Goal: Task Accomplishment & Management: Use online tool/utility

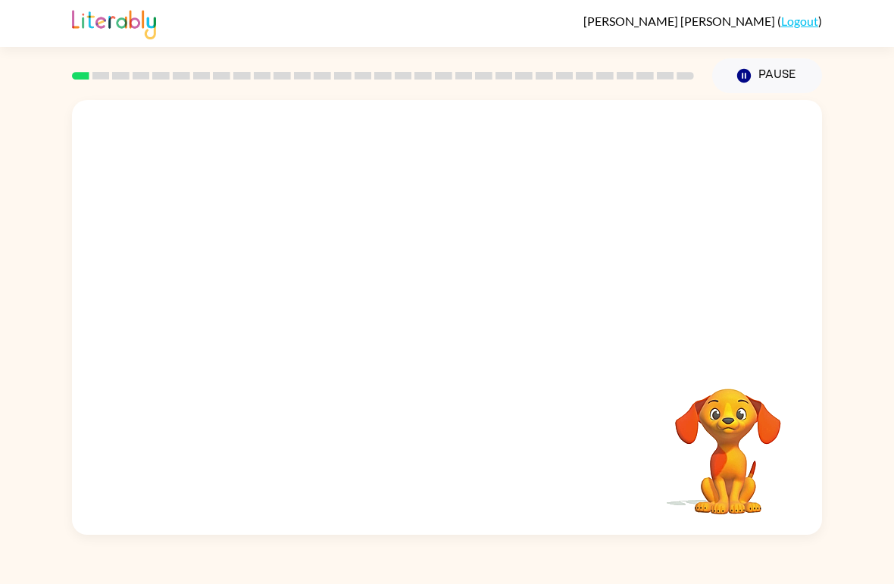
click at [399, 239] on video "Your browser must support playing .mp4 files to use Literably. Please try using…" at bounding box center [447, 228] width 750 height 257
click at [445, 319] on icon "button" at bounding box center [447, 325] width 27 height 27
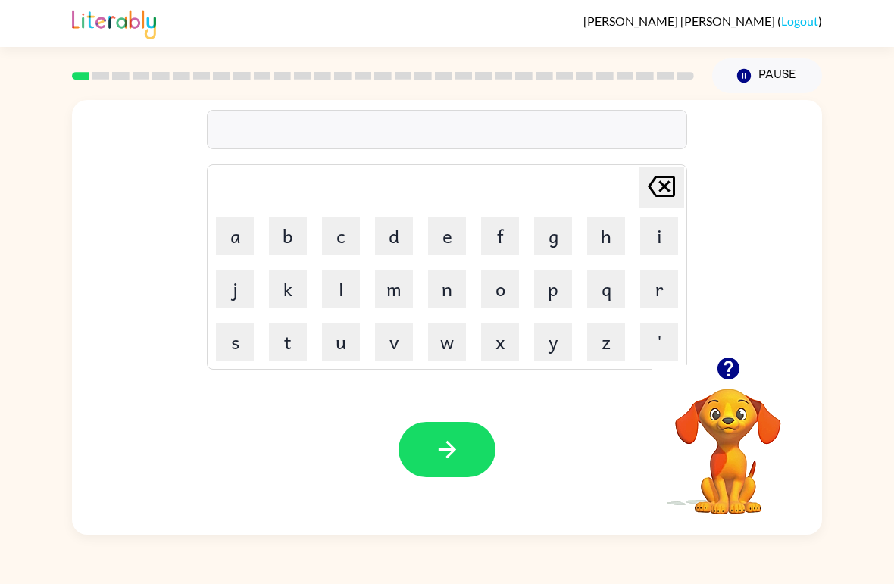
click at [229, 227] on button "a" at bounding box center [235, 236] width 38 height 38
click at [620, 175] on icon "[PERSON_NAME] last character input" at bounding box center [661, 186] width 36 height 36
click at [555, 284] on button "p" at bounding box center [553, 289] width 38 height 38
click at [227, 225] on button "a" at bounding box center [235, 236] width 38 height 38
click at [397, 230] on button "d" at bounding box center [394, 236] width 38 height 38
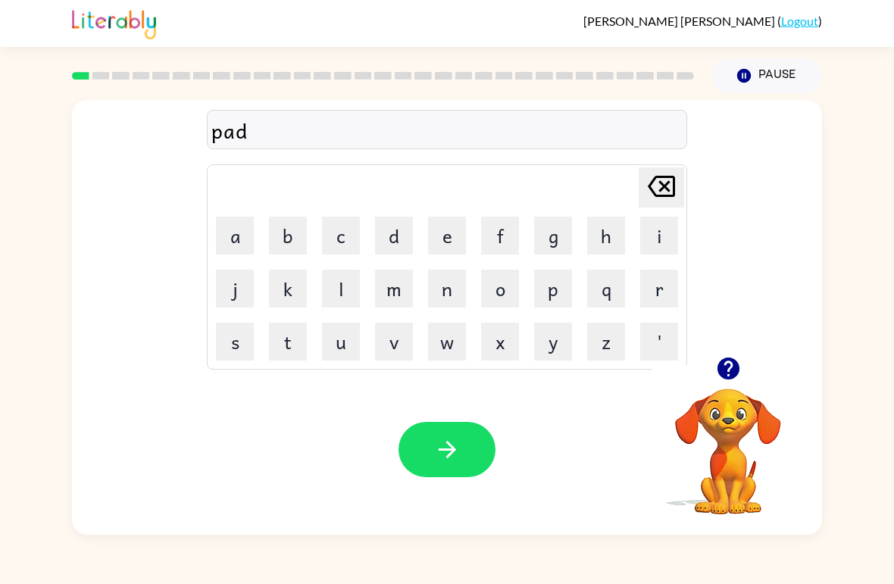
click at [620, 361] on icon "button" at bounding box center [728, 369] width 22 height 22
click at [452, 456] on icon "button" at bounding box center [447, 449] width 27 height 27
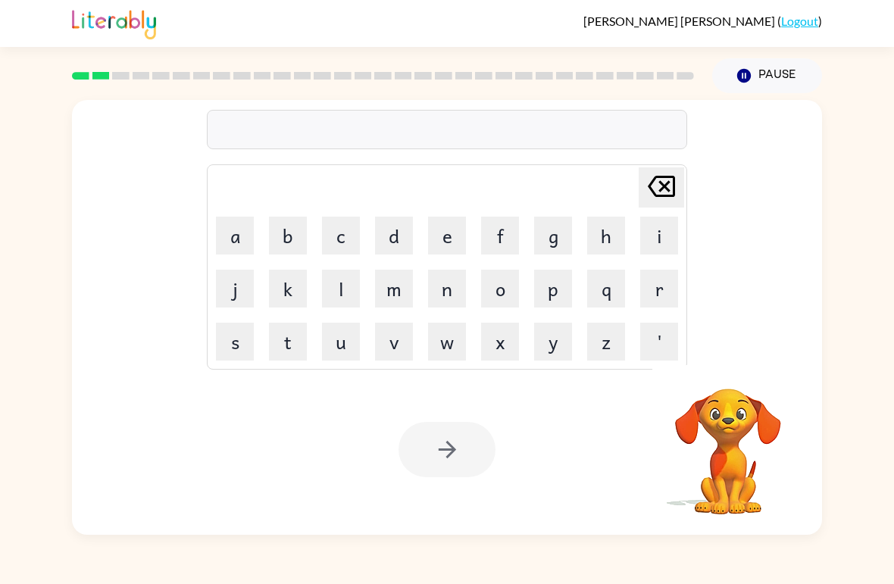
click at [554, 289] on button "p" at bounding box center [553, 289] width 38 height 38
click at [238, 232] on button "a" at bounding box center [235, 236] width 38 height 38
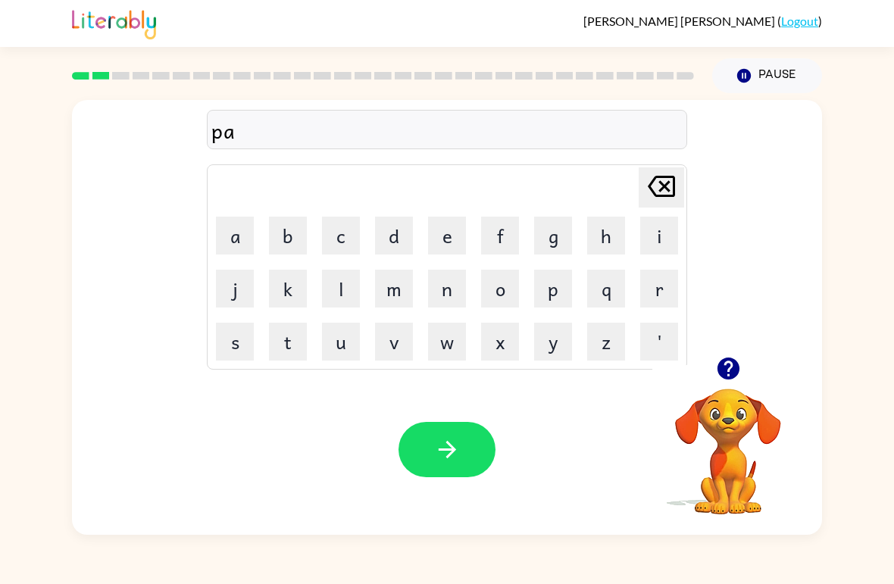
click at [438, 339] on button "w" at bounding box center [447, 342] width 38 height 38
click at [428, 445] on button "button" at bounding box center [447, 449] width 97 height 55
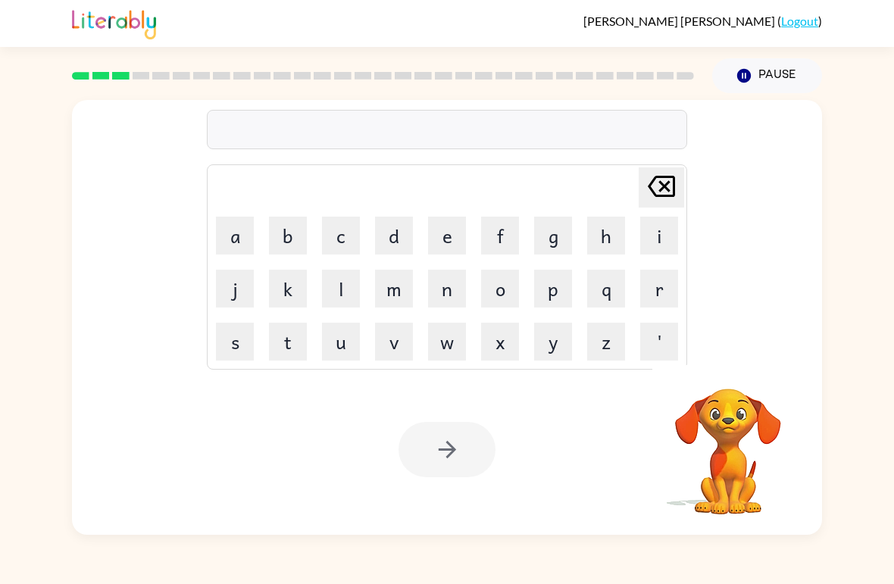
click at [455, 296] on button "n" at bounding box center [447, 289] width 38 height 38
click at [495, 290] on button "o" at bounding box center [500, 289] width 38 height 38
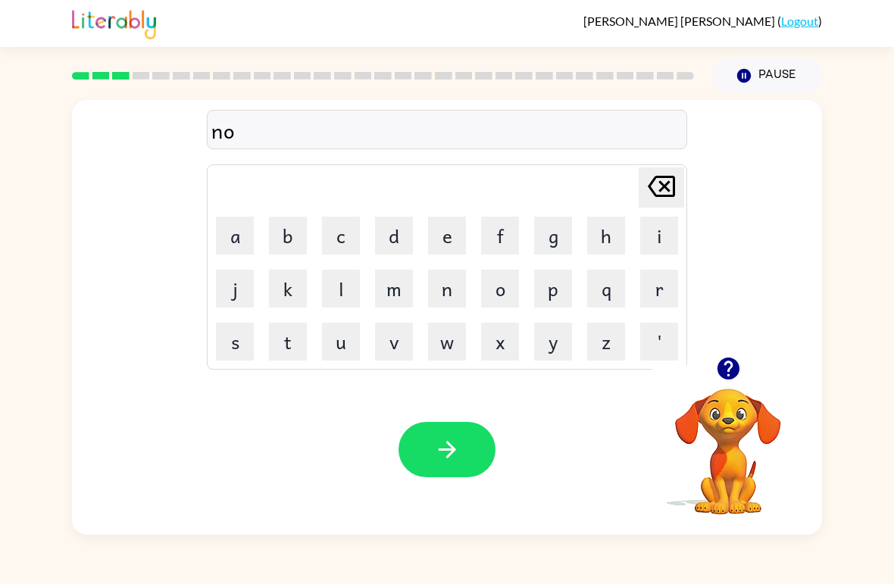
click at [620, 284] on button "r" at bounding box center [659, 289] width 38 height 38
click at [273, 336] on button "t" at bounding box center [288, 342] width 38 height 38
click at [602, 236] on button "h" at bounding box center [606, 236] width 38 height 38
click at [458, 451] on icon "button" at bounding box center [447, 449] width 27 height 27
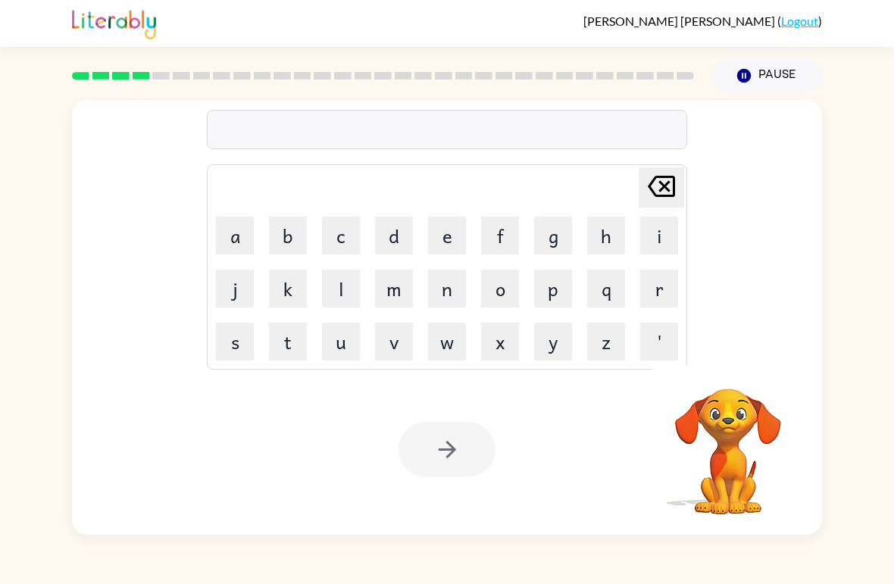
click at [239, 338] on button "s" at bounding box center [235, 342] width 38 height 38
click at [439, 343] on button "w" at bounding box center [447, 342] width 38 height 38
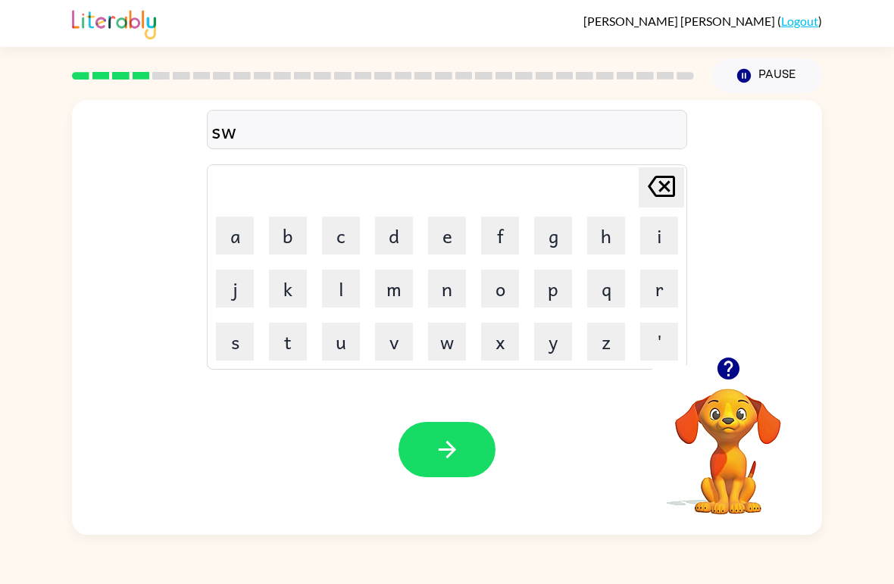
click at [620, 233] on button "i" at bounding box center [659, 236] width 38 height 38
click at [392, 284] on button "m" at bounding box center [394, 289] width 38 height 38
click at [442, 436] on button "button" at bounding box center [447, 449] width 97 height 55
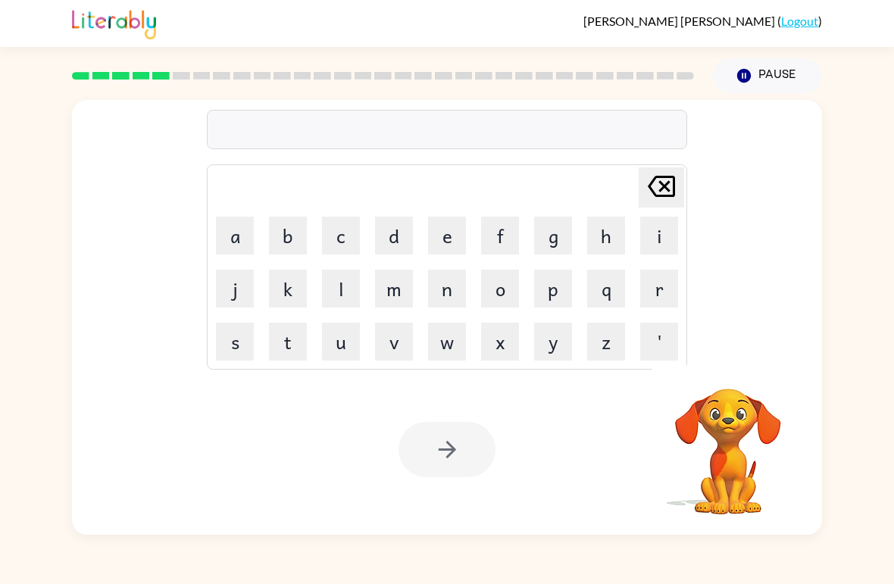
click at [235, 345] on button "s" at bounding box center [235, 342] width 38 height 38
click at [337, 235] on button "c" at bounding box center [341, 236] width 38 height 38
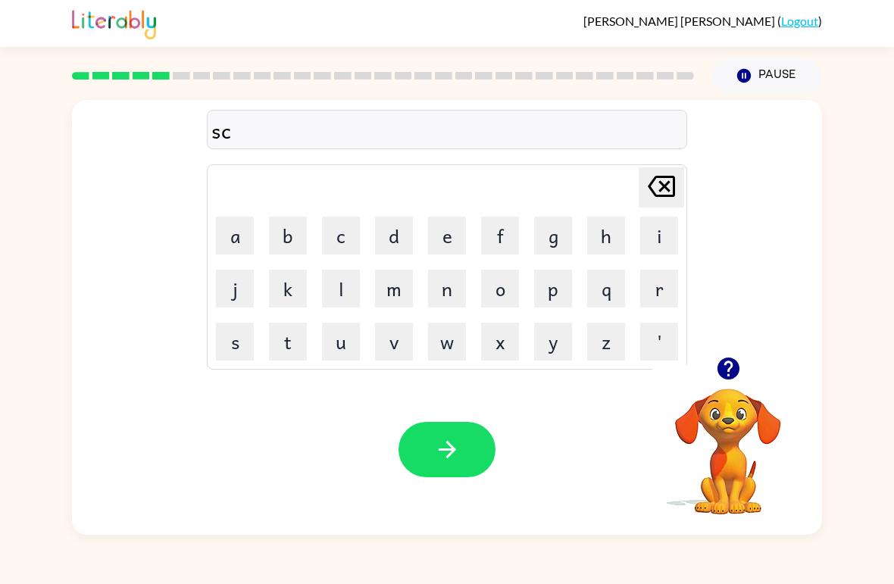
click at [495, 280] on button "o" at bounding box center [500, 289] width 38 height 38
click at [344, 338] on button "u" at bounding box center [341, 342] width 38 height 38
click at [292, 332] on button "t" at bounding box center [288, 342] width 38 height 38
click at [445, 444] on icon "button" at bounding box center [447, 449] width 27 height 27
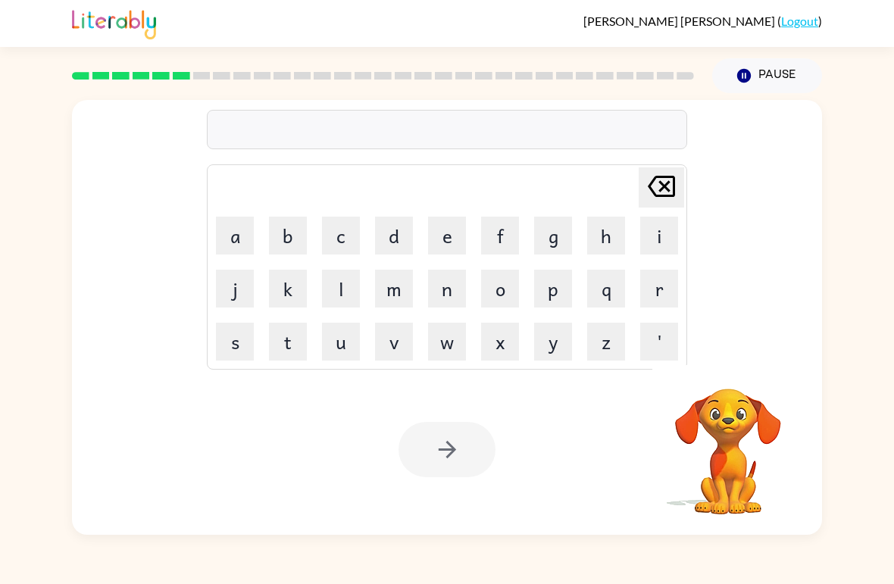
click at [236, 225] on button "a" at bounding box center [235, 236] width 38 height 38
click at [620, 239] on button "i" at bounding box center [659, 236] width 38 height 38
click at [384, 281] on button "m" at bounding box center [394, 289] width 38 height 38
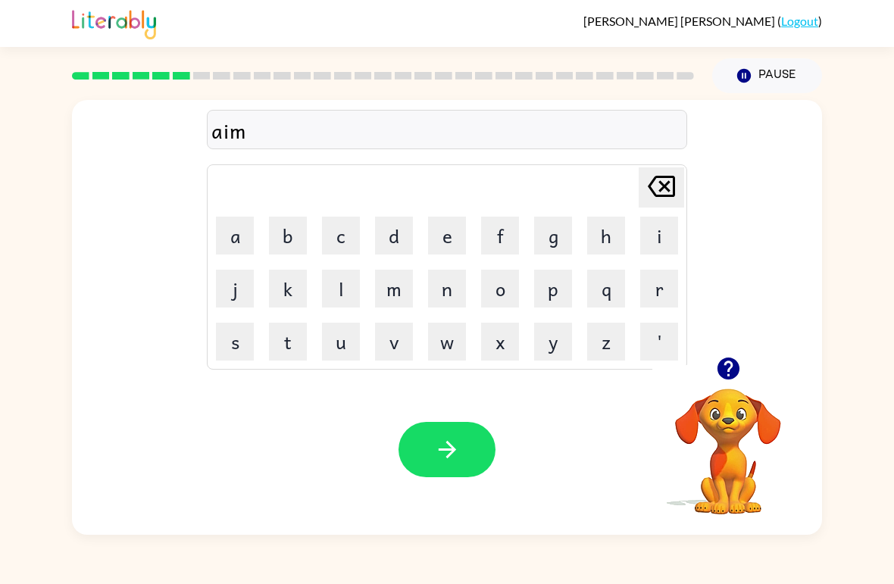
click at [439, 455] on icon "button" at bounding box center [447, 449] width 27 height 27
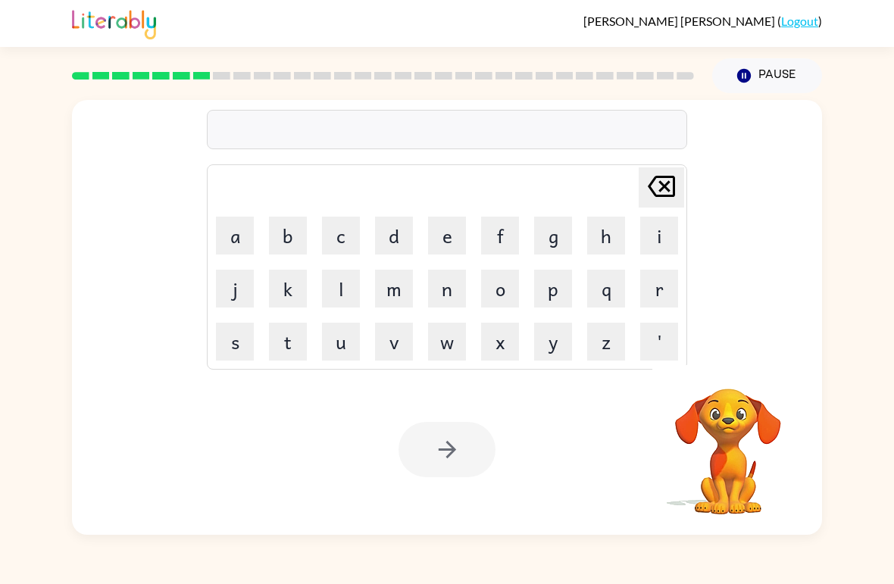
click at [231, 336] on button "s" at bounding box center [235, 342] width 38 height 38
click at [341, 236] on button "c" at bounding box center [341, 236] width 38 height 38
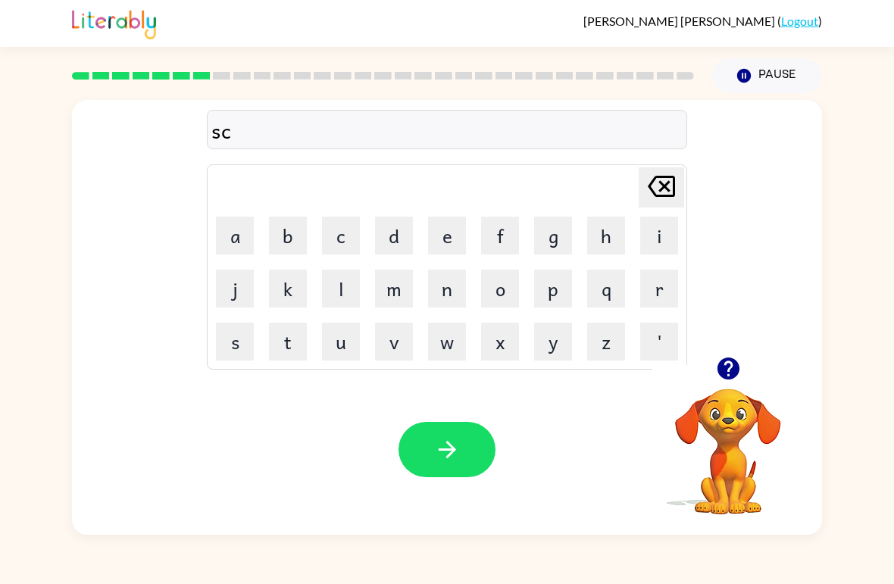
click at [620, 283] on button "r" at bounding box center [659, 289] width 38 height 38
click at [620, 233] on button "i" at bounding box center [659, 236] width 38 height 38
click at [291, 227] on button "b" at bounding box center [288, 236] width 38 height 38
click at [282, 223] on button "b" at bounding box center [288, 236] width 38 height 38
click at [333, 291] on button "l" at bounding box center [341, 289] width 38 height 38
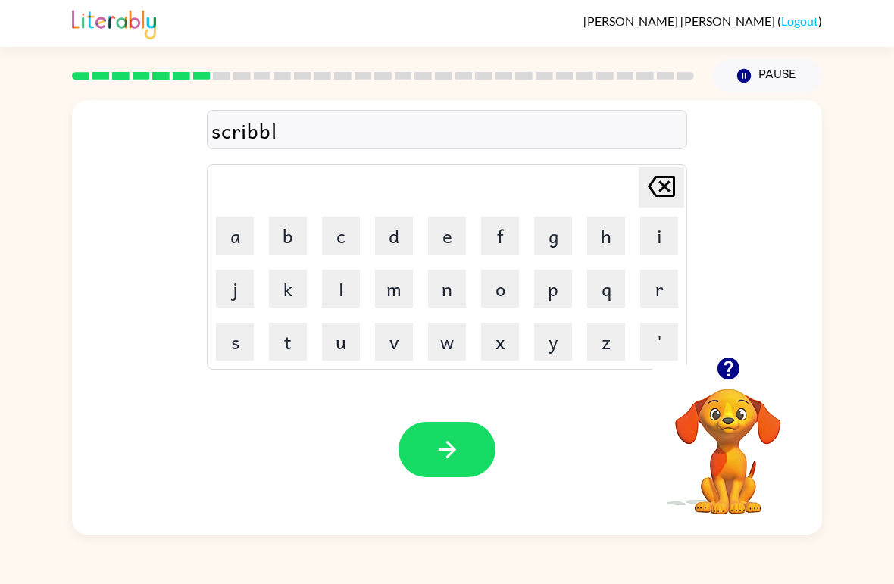
click at [434, 230] on button "e" at bounding box center [447, 236] width 38 height 38
click at [620, 187] on icon "[PERSON_NAME] last character input" at bounding box center [661, 186] width 36 height 36
click at [620, 175] on icon "[PERSON_NAME] last character input" at bounding box center [661, 186] width 36 height 36
click at [342, 287] on button "l" at bounding box center [341, 289] width 38 height 38
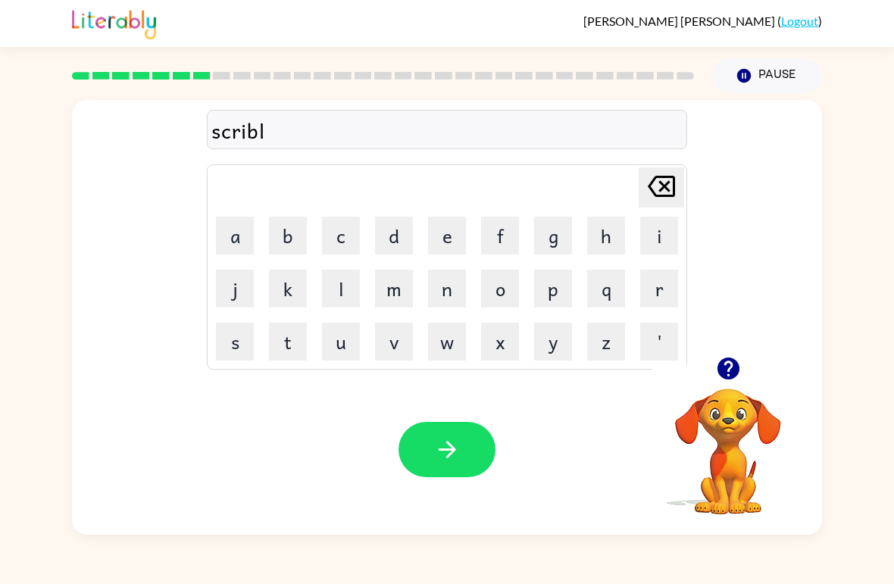
click at [438, 230] on button "e" at bounding box center [447, 236] width 38 height 38
click at [620, 180] on icon "[PERSON_NAME] last character input" at bounding box center [661, 186] width 36 height 36
click at [620, 177] on icon "[PERSON_NAME] last character input" at bounding box center [661, 186] width 36 height 36
click at [282, 237] on button "b" at bounding box center [288, 236] width 38 height 38
click at [340, 299] on button "l" at bounding box center [341, 289] width 38 height 38
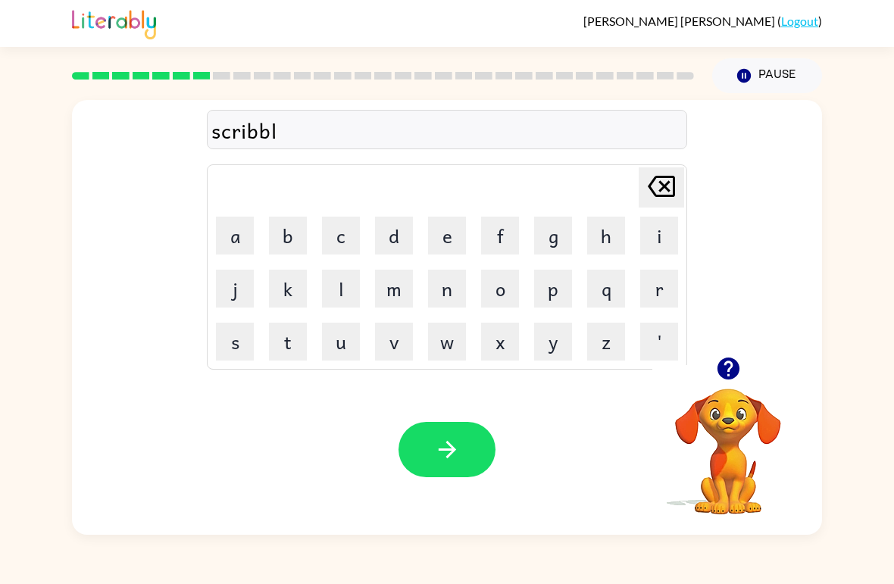
click at [439, 220] on button "e" at bounding box center [447, 236] width 38 height 38
click at [448, 442] on icon "button" at bounding box center [447, 449] width 27 height 27
click at [555, 234] on button "g" at bounding box center [553, 236] width 38 height 38
click at [620, 286] on button "r" at bounding box center [659, 289] width 38 height 38
click at [229, 230] on button "a" at bounding box center [235, 236] width 38 height 38
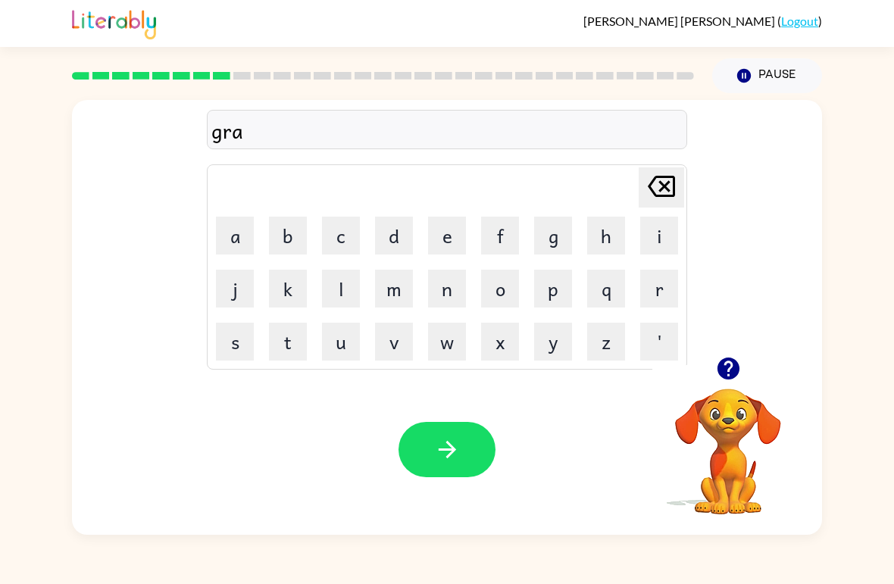
click at [550, 299] on button "p" at bounding box center [553, 289] width 38 height 38
click at [599, 236] on button "h" at bounding box center [606, 236] width 38 height 38
click at [440, 440] on icon "button" at bounding box center [447, 449] width 27 height 27
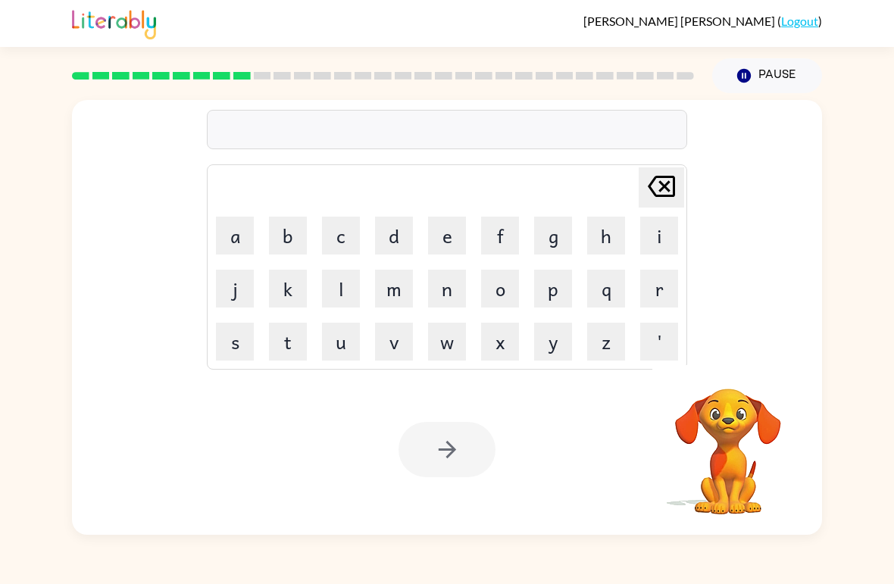
click at [558, 294] on button "p" at bounding box center [553, 289] width 38 height 38
click at [489, 291] on button "o" at bounding box center [500, 289] width 38 height 38
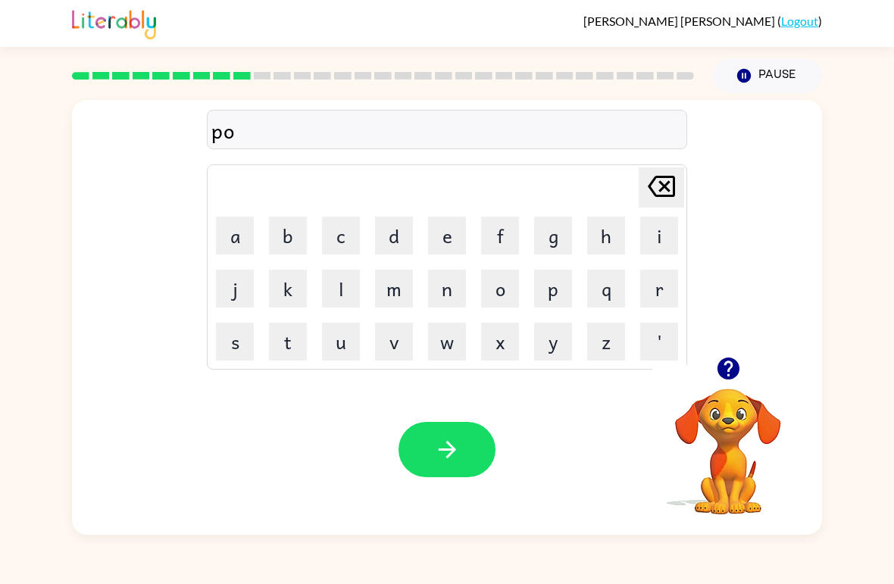
click at [620, 233] on button "i" at bounding box center [659, 236] width 38 height 38
click at [442, 291] on button "n" at bounding box center [447, 289] width 38 height 38
click at [286, 346] on button "t" at bounding box center [288, 342] width 38 height 38
click at [620, 360] on icon "button" at bounding box center [728, 369] width 22 height 22
click at [231, 334] on button "s" at bounding box center [235, 342] width 38 height 38
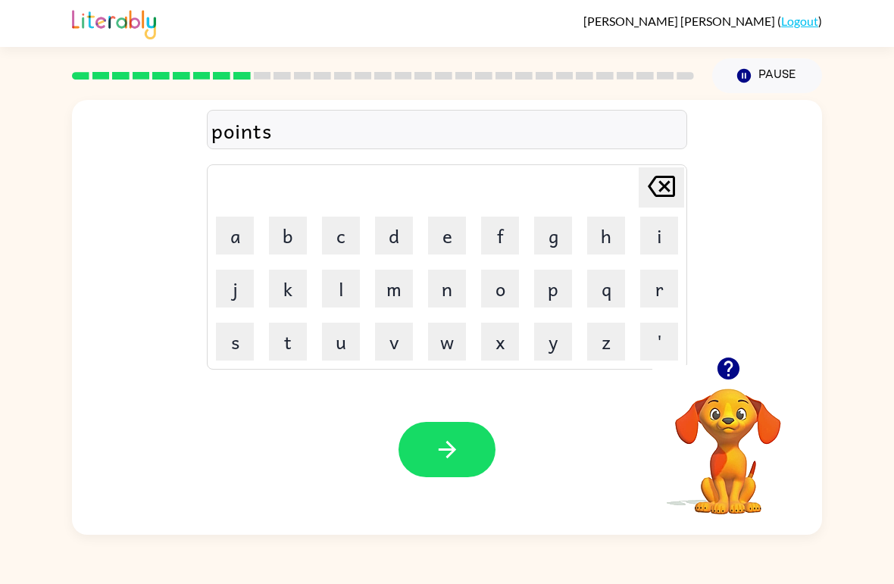
click at [457, 438] on icon "button" at bounding box center [447, 449] width 27 height 27
click at [503, 292] on button "o" at bounding box center [500, 289] width 38 height 38
click at [442, 276] on button "n" at bounding box center [447, 289] width 38 height 38
click at [502, 232] on button "f" at bounding box center [500, 236] width 38 height 38
click at [497, 296] on button "o" at bounding box center [500, 289] width 38 height 38
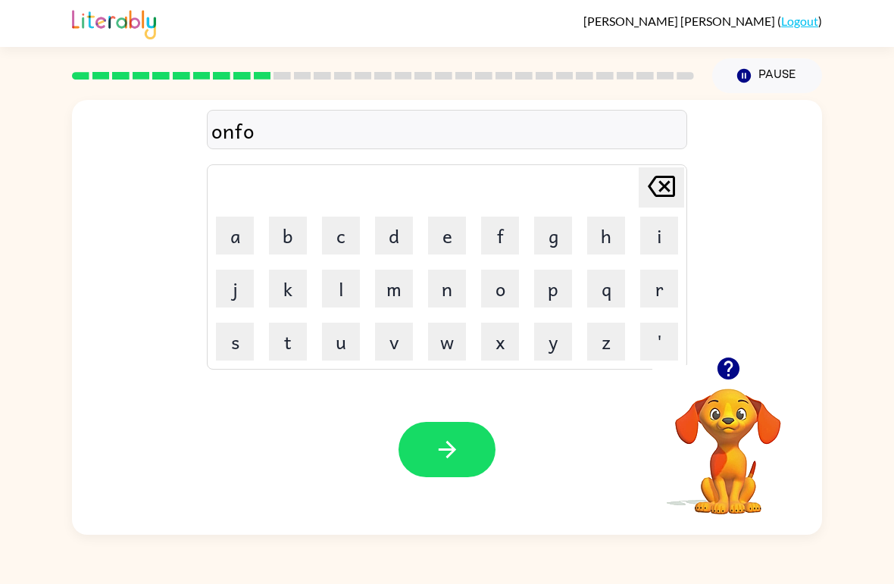
click at [347, 289] on button "l" at bounding box center [341, 289] width 38 height 38
click at [620, 195] on icon "[PERSON_NAME] last character input" at bounding box center [661, 186] width 36 height 36
click at [620, 189] on icon at bounding box center [661, 186] width 27 height 21
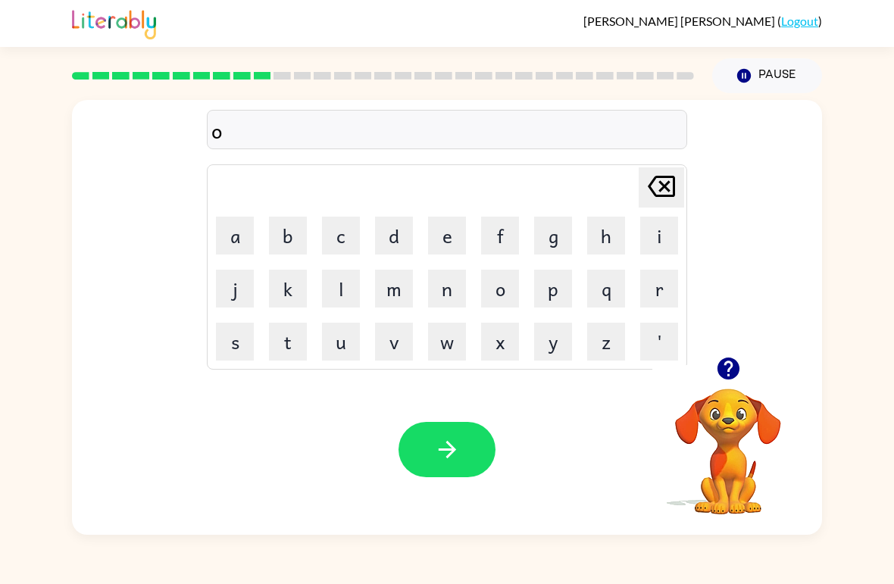
click at [620, 180] on icon at bounding box center [661, 186] width 27 height 21
click at [332, 349] on button "u" at bounding box center [341, 342] width 38 height 38
click at [449, 295] on button "n" at bounding box center [447, 289] width 38 height 38
click at [510, 240] on button "f" at bounding box center [500, 236] width 38 height 38
click at [495, 295] on button "o" at bounding box center [500, 289] width 38 height 38
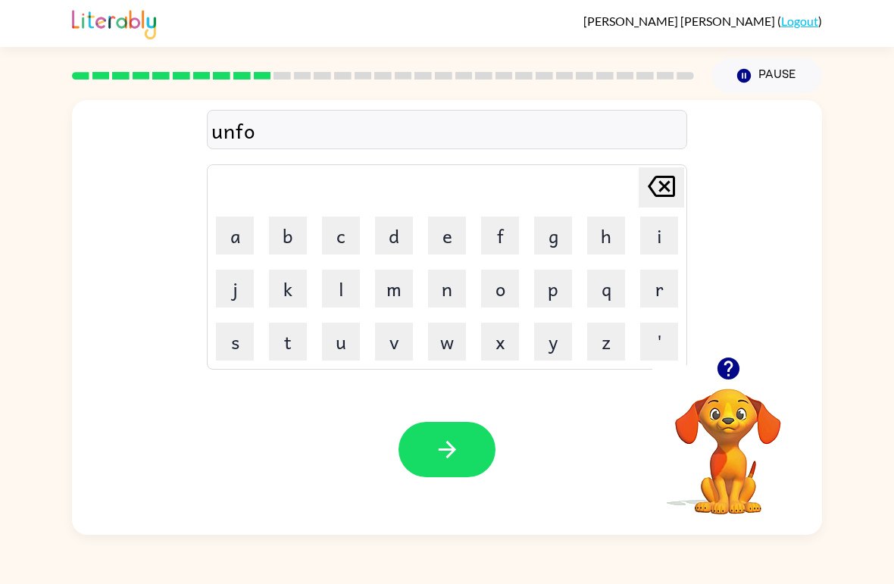
click at [344, 283] on button "l" at bounding box center [341, 289] width 38 height 38
click at [392, 233] on button "d" at bounding box center [394, 236] width 38 height 38
click at [442, 445] on icon "button" at bounding box center [447, 449] width 27 height 27
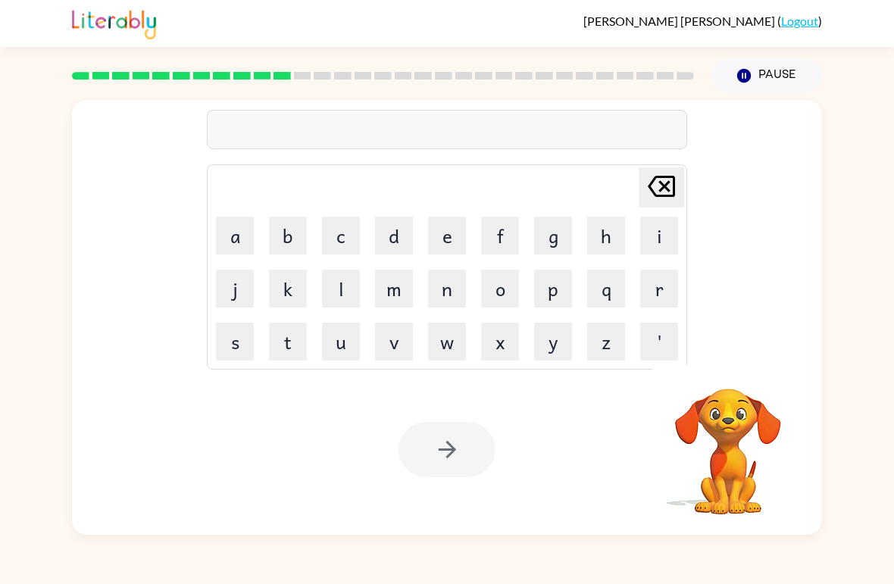
click at [288, 237] on button "b" at bounding box center [288, 236] width 38 height 38
click at [620, 179] on icon at bounding box center [661, 186] width 27 height 21
click at [394, 332] on button "v" at bounding box center [394, 342] width 38 height 38
click at [497, 285] on button "o" at bounding box center [500, 289] width 38 height 38
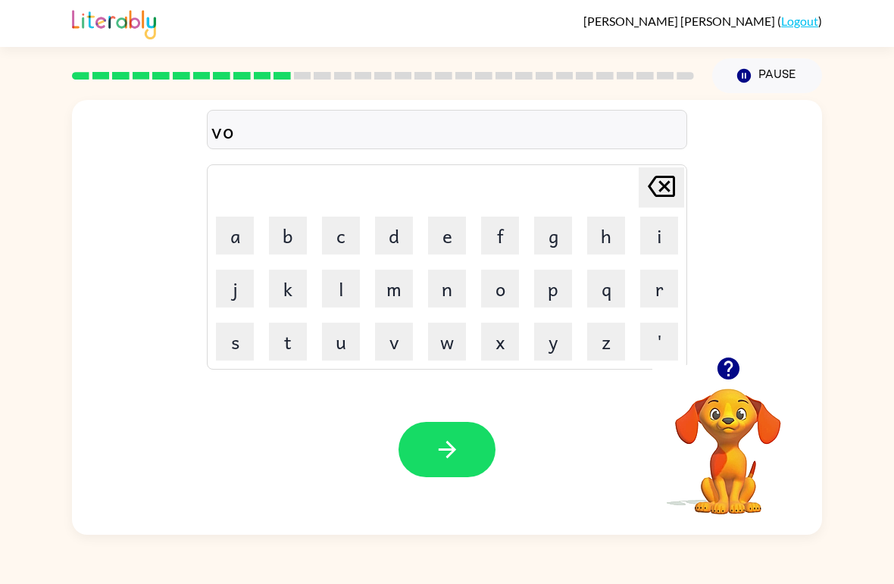
click at [298, 333] on button "t" at bounding box center [288, 342] width 38 height 38
click at [448, 242] on button "e" at bounding box center [447, 236] width 38 height 38
click at [442, 439] on icon "button" at bounding box center [447, 449] width 27 height 27
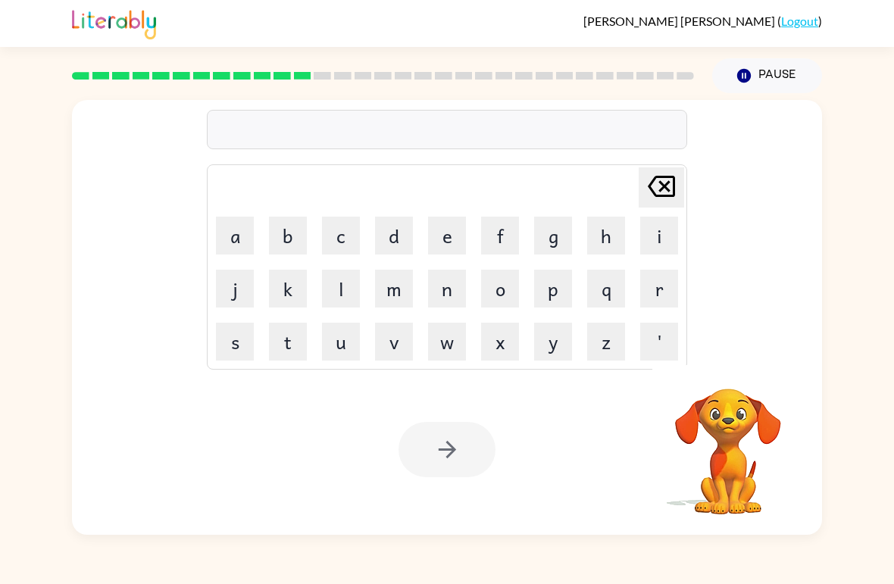
click at [396, 274] on button "m" at bounding box center [394, 289] width 38 height 38
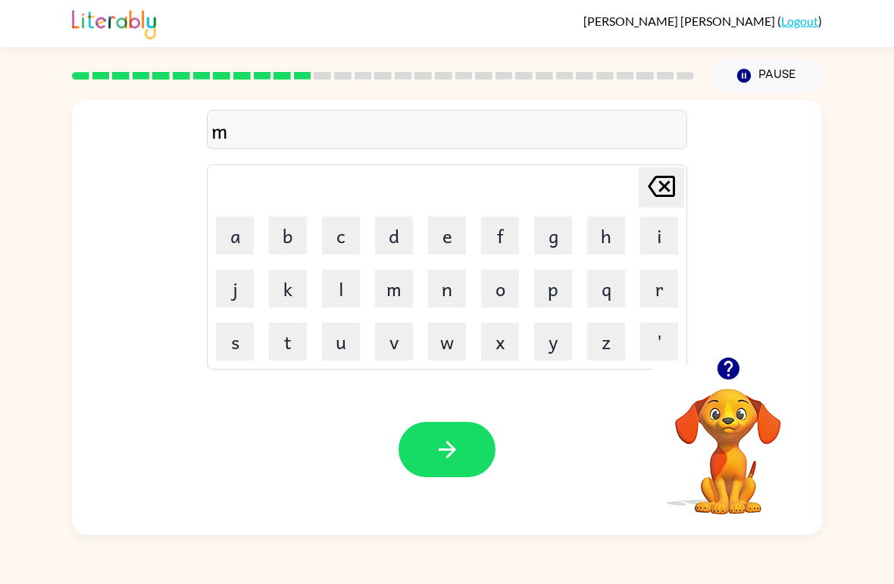
click at [620, 236] on button "i" at bounding box center [659, 236] width 38 height 38
click at [233, 334] on button "s" at bounding box center [235, 342] width 38 height 38
click at [620, 363] on icon "button" at bounding box center [728, 368] width 27 height 27
click at [231, 337] on button "s" at bounding box center [235, 342] width 38 height 38
click at [286, 340] on button "t" at bounding box center [288, 342] width 38 height 38
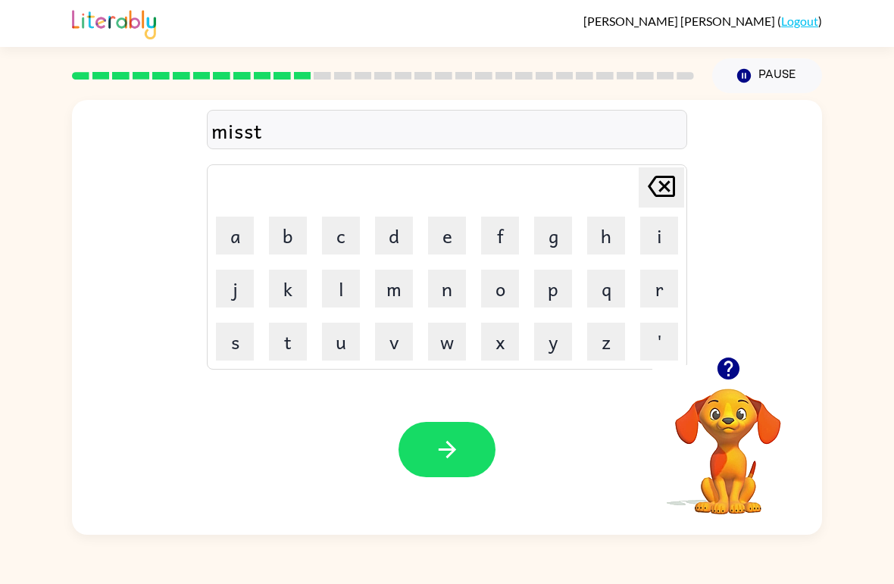
click at [233, 232] on button "a" at bounding box center [235, 236] width 38 height 38
click at [283, 287] on button "k" at bounding box center [288, 289] width 38 height 38
click at [441, 233] on button "e" at bounding box center [447, 236] width 38 height 38
click at [443, 440] on icon "button" at bounding box center [447, 449] width 27 height 27
click at [458, 455] on div at bounding box center [447, 449] width 97 height 55
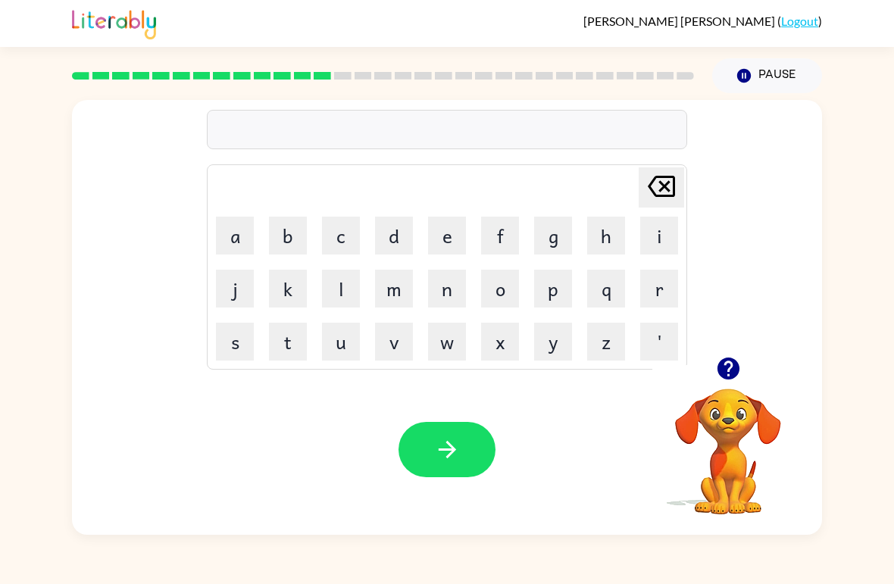
click at [284, 297] on button "k" at bounding box center [288, 289] width 38 height 38
click at [620, 230] on button "i" at bounding box center [659, 236] width 38 height 38
click at [448, 289] on button "n" at bounding box center [447, 289] width 38 height 38
click at [387, 236] on button "d" at bounding box center [394, 236] width 38 height 38
click at [337, 291] on button "l" at bounding box center [341, 289] width 38 height 38
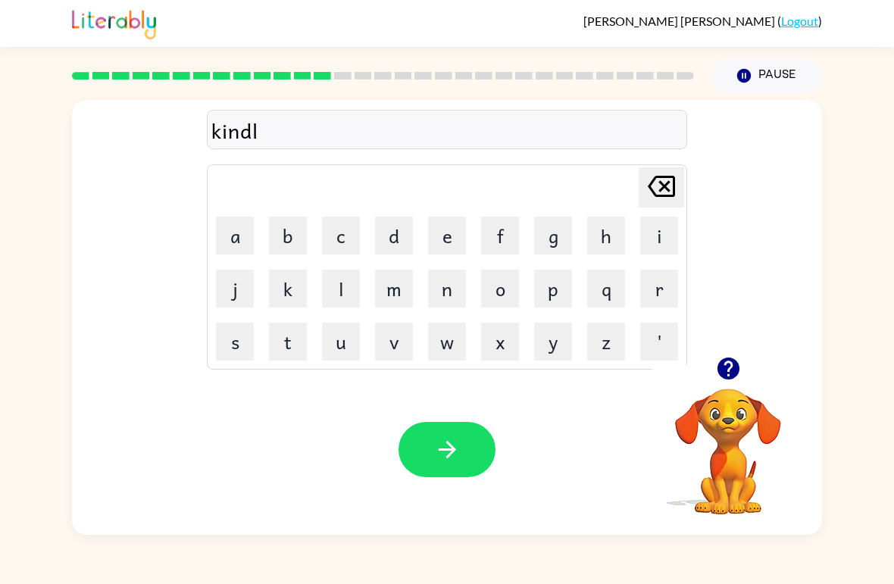
click at [543, 335] on button "y" at bounding box center [553, 342] width 38 height 38
click at [620, 192] on icon at bounding box center [661, 186] width 27 height 21
click at [444, 237] on button "e" at bounding box center [447, 236] width 38 height 38
click at [549, 339] on button "y" at bounding box center [553, 342] width 38 height 38
click at [620, 187] on icon "[PERSON_NAME] last character input" at bounding box center [661, 186] width 36 height 36
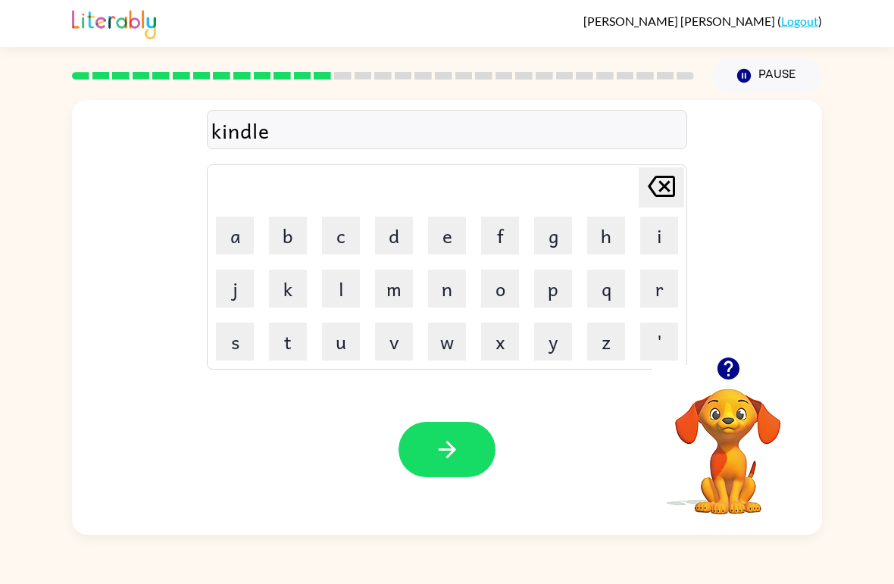
click at [620, 191] on icon at bounding box center [661, 186] width 27 height 21
click at [556, 337] on button "y" at bounding box center [553, 342] width 38 height 38
click at [449, 448] on icon "button" at bounding box center [447, 449] width 27 height 27
click at [620, 373] on icon "button" at bounding box center [728, 369] width 22 height 22
click at [457, 451] on div at bounding box center [447, 449] width 97 height 55
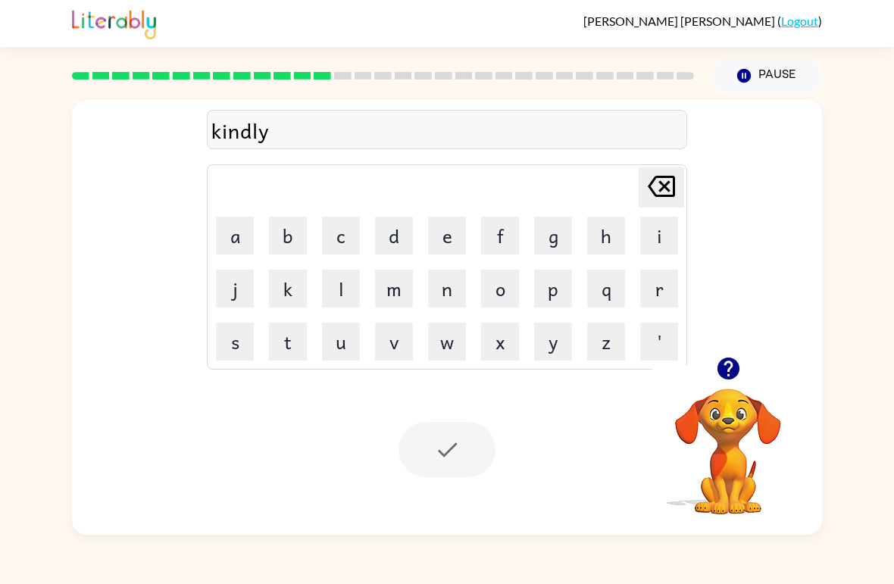
click at [620, 78] on button "Pause Pause" at bounding box center [767, 75] width 110 height 35
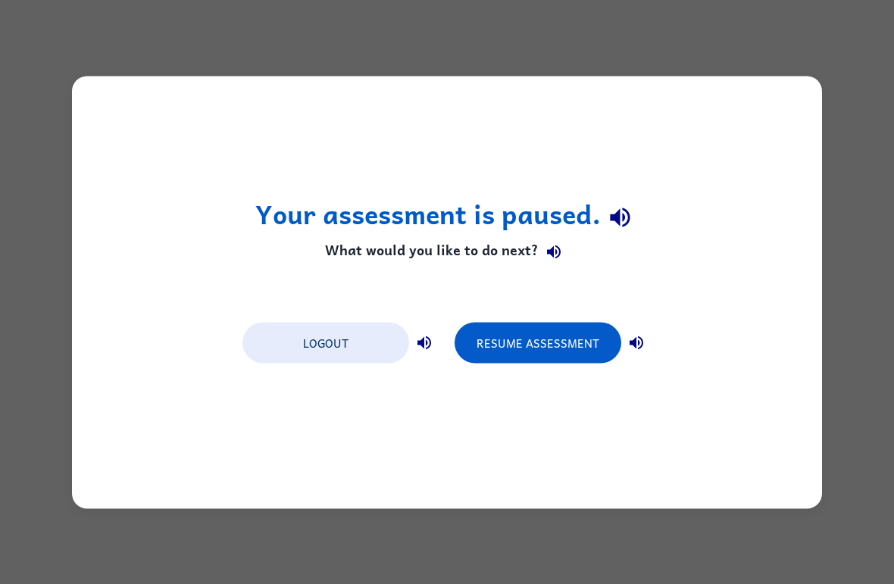
click at [538, 349] on button "Resume Assessment" at bounding box center [538, 342] width 167 height 41
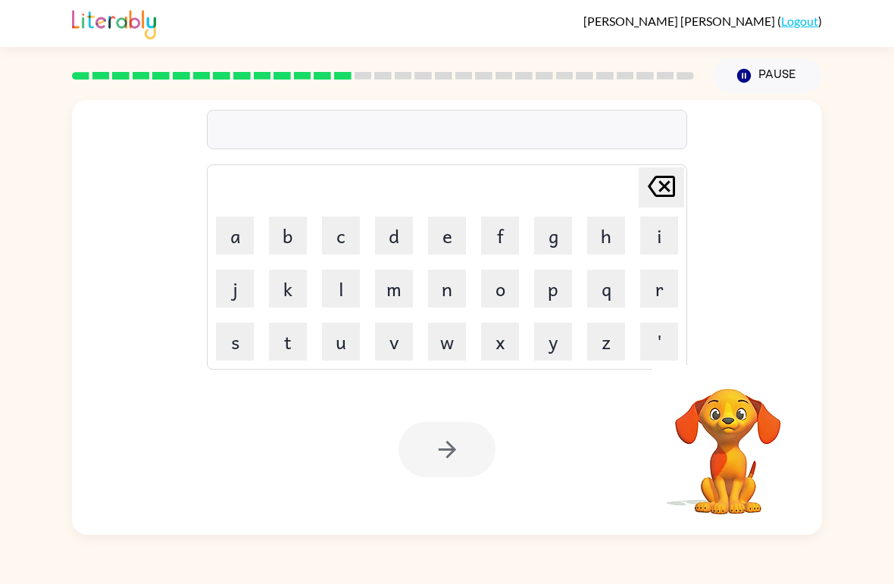
click at [405, 236] on button "d" at bounding box center [394, 236] width 38 height 38
click at [451, 236] on button "e" at bounding box center [447, 236] width 38 height 38
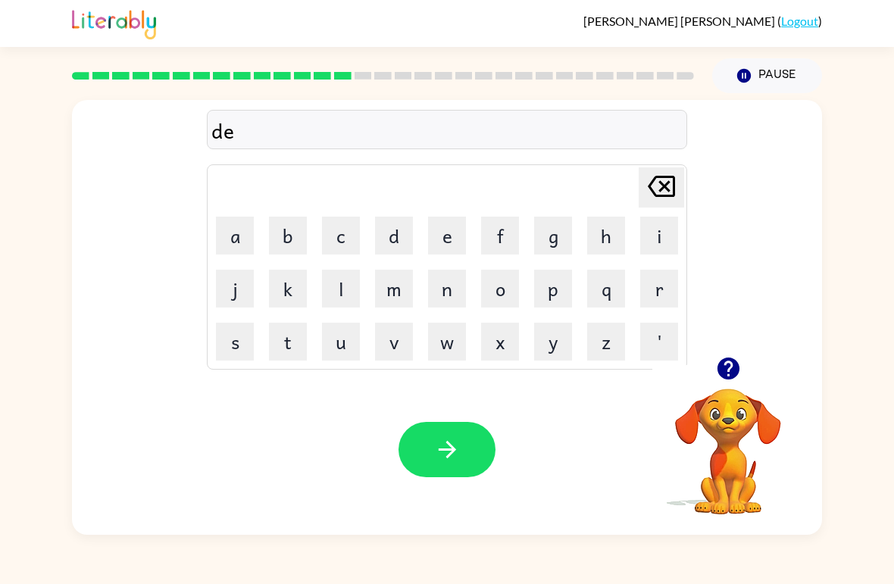
click at [347, 281] on button "l" at bounding box center [341, 289] width 38 height 38
click at [236, 232] on button "a" at bounding box center [235, 236] width 38 height 38
click at [555, 349] on button "y" at bounding box center [553, 342] width 38 height 38
click at [454, 423] on button "button" at bounding box center [447, 449] width 97 height 55
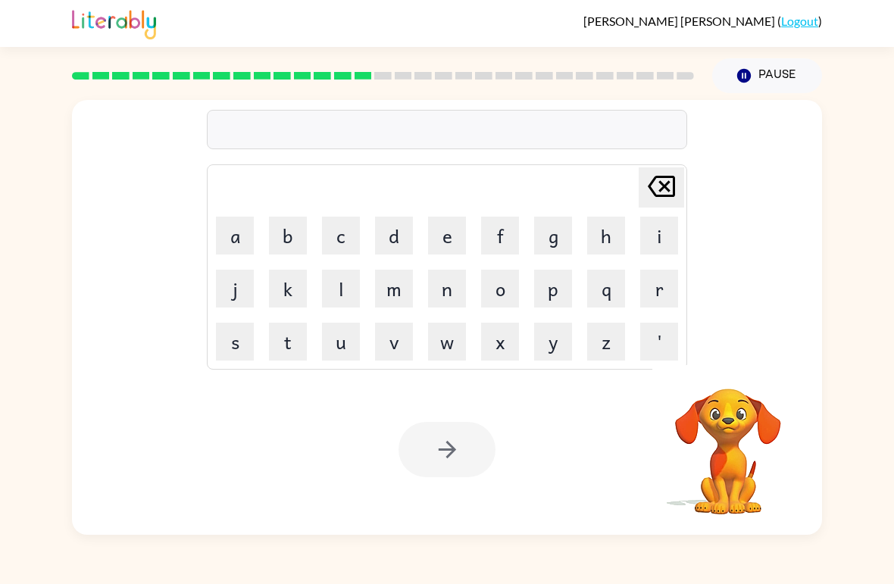
click at [341, 250] on button "c" at bounding box center [341, 236] width 38 height 38
click at [505, 295] on button "o" at bounding box center [500, 289] width 38 height 38
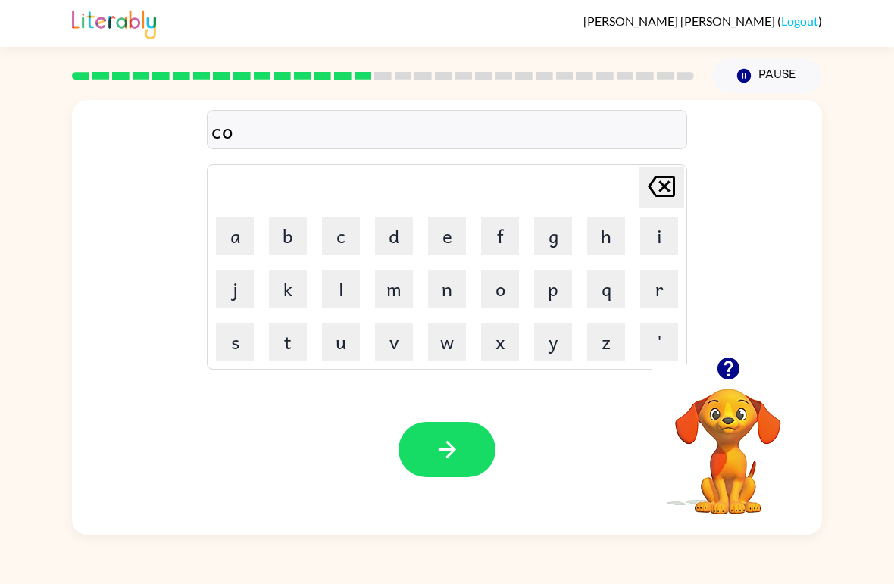
click at [620, 292] on button "r" at bounding box center [659, 289] width 38 height 38
click at [390, 231] on button "d" at bounding box center [394, 236] width 38 height 38
click at [445, 449] on icon "button" at bounding box center [447, 449] width 27 height 27
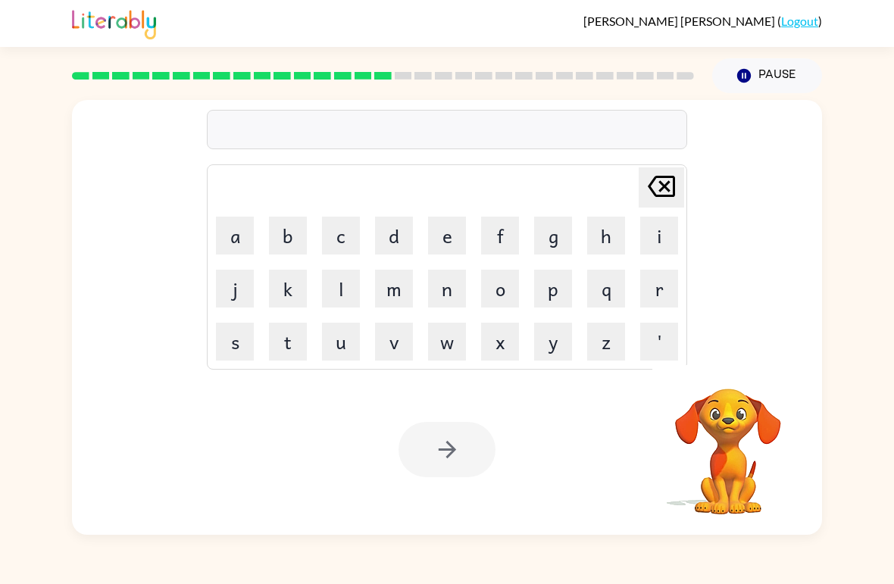
click at [602, 340] on button "z" at bounding box center [606, 342] width 38 height 38
click at [620, 225] on button "i" at bounding box center [659, 236] width 38 height 38
click at [555, 292] on button "p" at bounding box center [553, 289] width 38 height 38
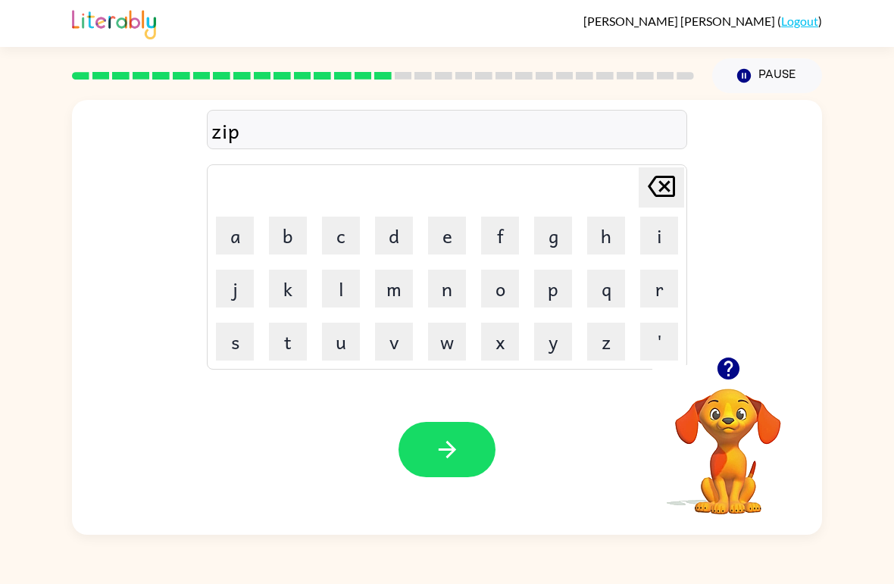
click at [455, 447] on icon "button" at bounding box center [447, 449] width 27 height 27
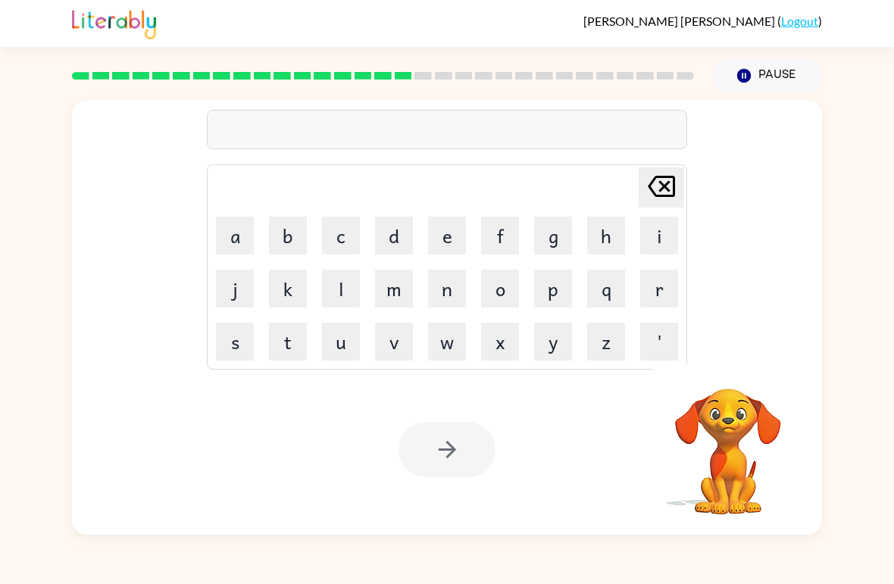
click at [394, 237] on button "d" at bounding box center [394, 236] width 38 height 38
click at [620, 295] on button "r" at bounding box center [659, 289] width 38 height 38
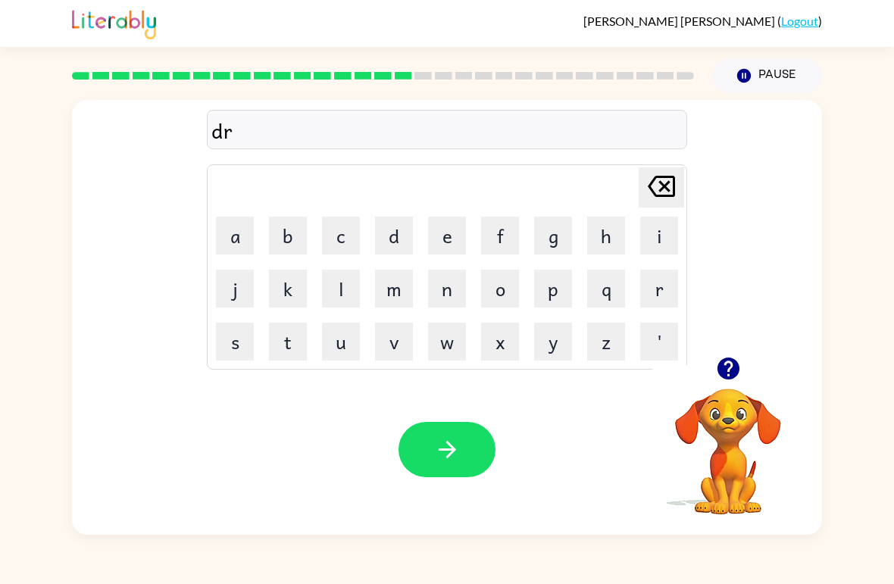
click at [495, 295] on button "o" at bounding box center [500, 289] width 38 height 38
click at [555, 290] on button "p" at bounding box center [553, 289] width 38 height 38
click at [552, 287] on button "p" at bounding box center [553, 289] width 38 height 38
click at [620, 227] on button "i" at bounding box center [659, 236] width 38 height 38
click at [444, 296] on button "n" at bounding box center [447, 289] width 38 height 38
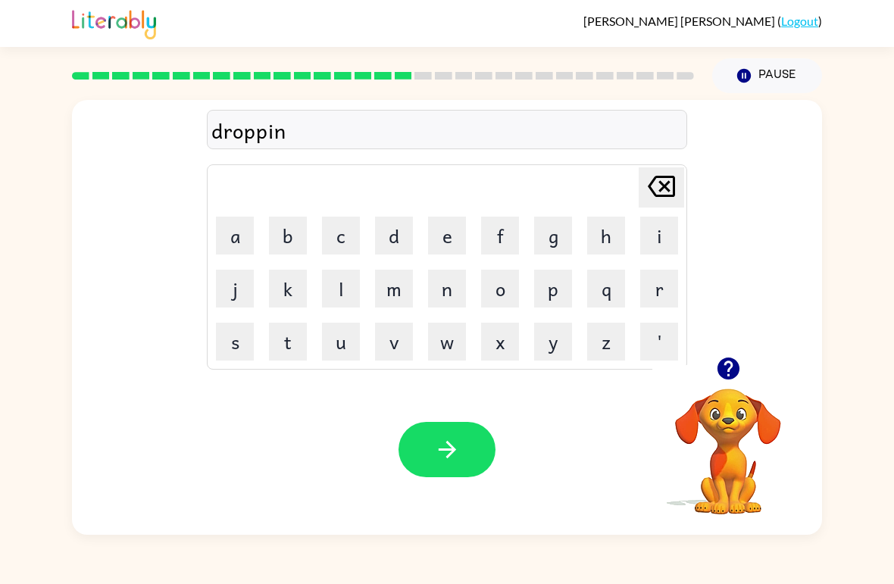
click at [552, 233] on button "g" at bounding box center [553, 236] width 38 height 38
click at [445, 442] on icon "button" at bounding box center [447, 449] width 27 height 27
click at [605, 238] on button "h" at bounding box center [606, 236] width 38 height 38
click at [457, 229] on button "e" at bounding box center [447, 236] width 38 height 38
click at [620, 292] on button "r" at bounding box center [659, 289] width 38 height 38
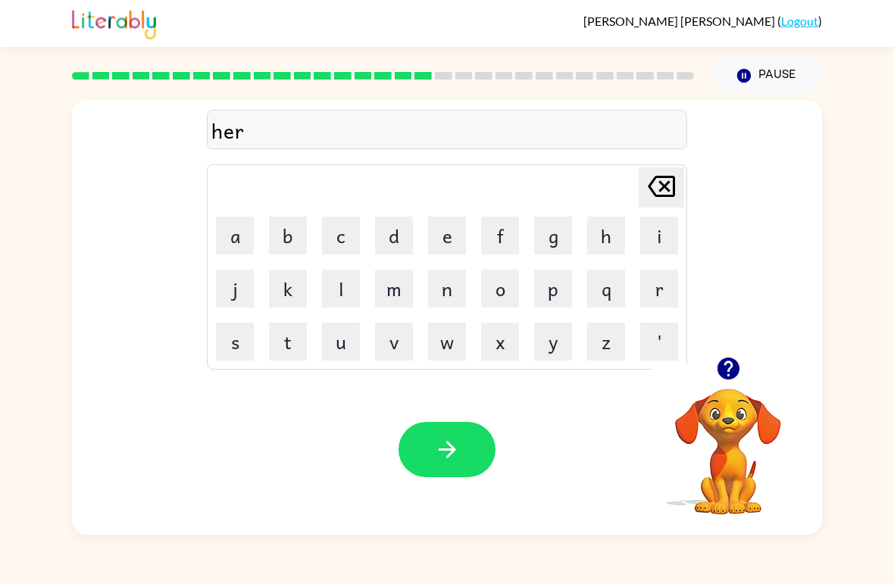
click at [443, 442] on icon "button" at bounding box center [447, 449] width 27 height 27
click at [620, 285] on button "r" at bounding box center [659, 289] width 38 height 38
click at [446, 239] on button "e" at bounding box center [447, 236] width 38 height 38
click at [232, 237] on button "a" at bounding box center [235, 236] width 38 height 38
click at [341, 239] on button "c" at bounding box center [341, 236] width 38 height 38
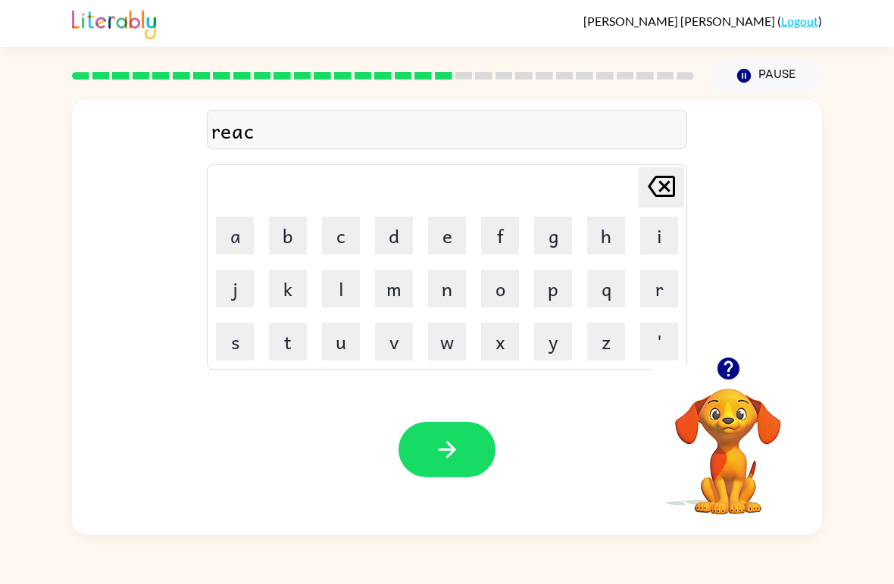
click at [603, 236] on button "h" at bounding box center [606, 236] width 38 height 38
click at [452, 439] on icon "button" at bounding box center [447, 449] width 27 height 27
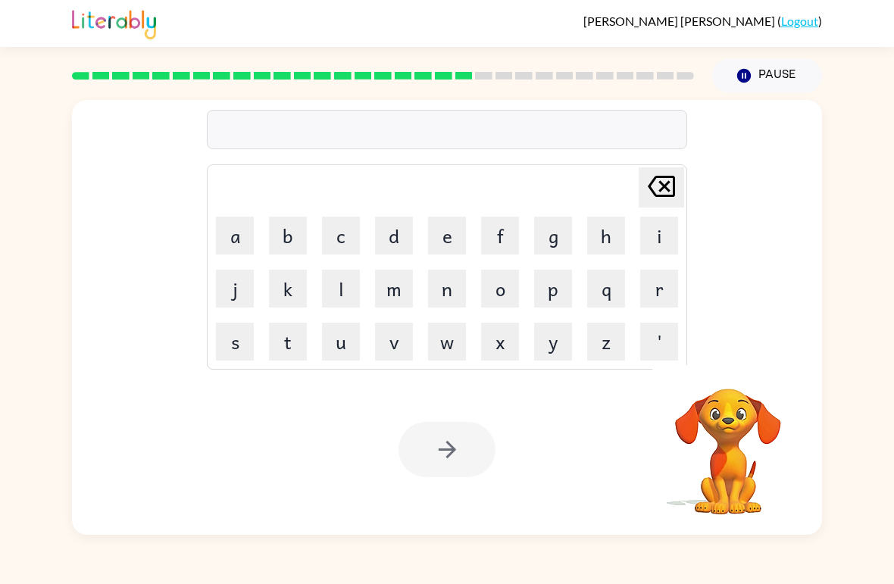
click at [611, 232] on button "h" at bounding box center [606, 236] width 38 height 38
click at [620, 232] on button "i" at bounding box center [659, 236] width 38 height 38
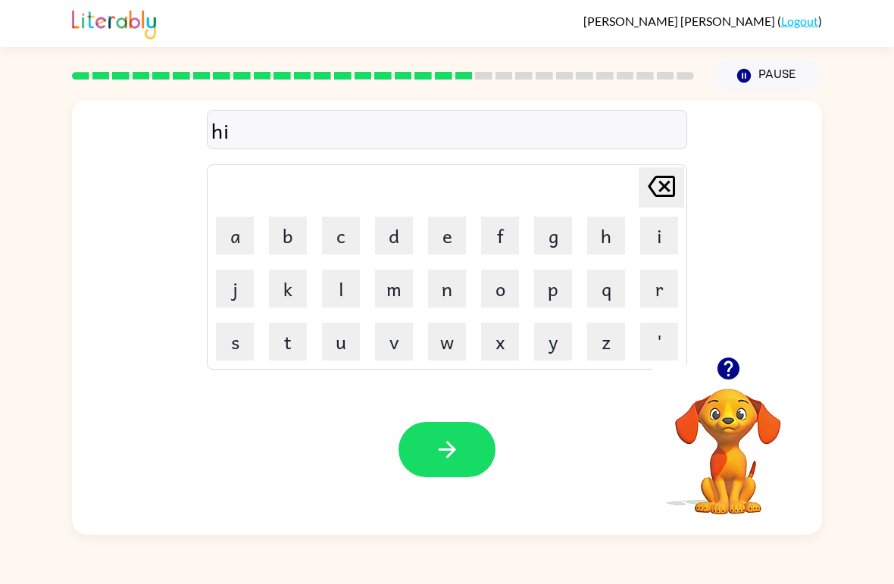
click at [438, 289] on button "n" at bounding box center [447, 289] width 38 height 38
click at [299, 342] on button "t" at bounding box center [288, 342] width 38 height 38
click at [444, 233] on button "e" at bounding box center [447, 236] width 38 height 38
click at [392, 240] on button "d" at bounding box center [394, 236] width 38 height 38
click at [445, 447] on icon "button" at bounding box center [447, 449] width 27 height 27
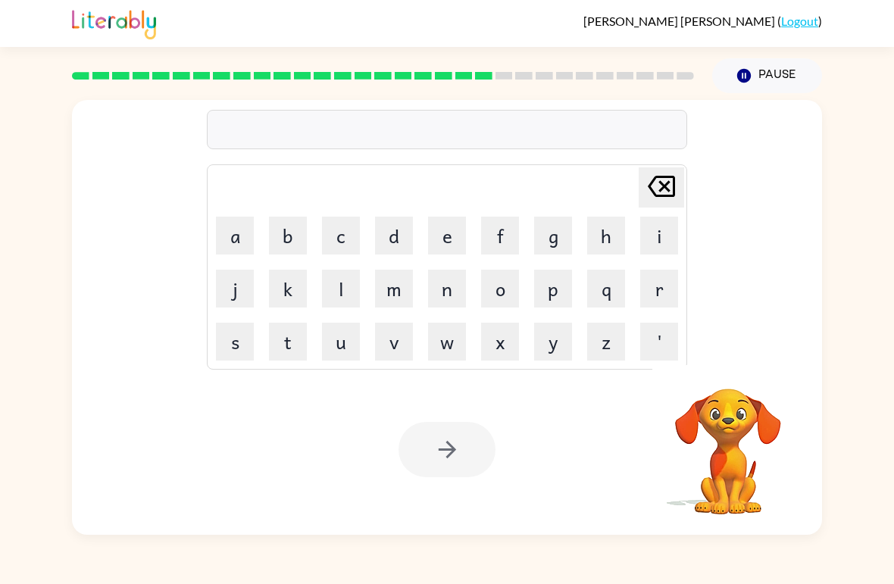
click at [620, 295] on button "r" at bounding box center [659, 289] width 38 height 38
click at [620, 237] on button "i" at bounding box center [659, 236] width 38 height 38
click at [335, 230] on button "c" at bounding box center [341, 236] width 38 height 38
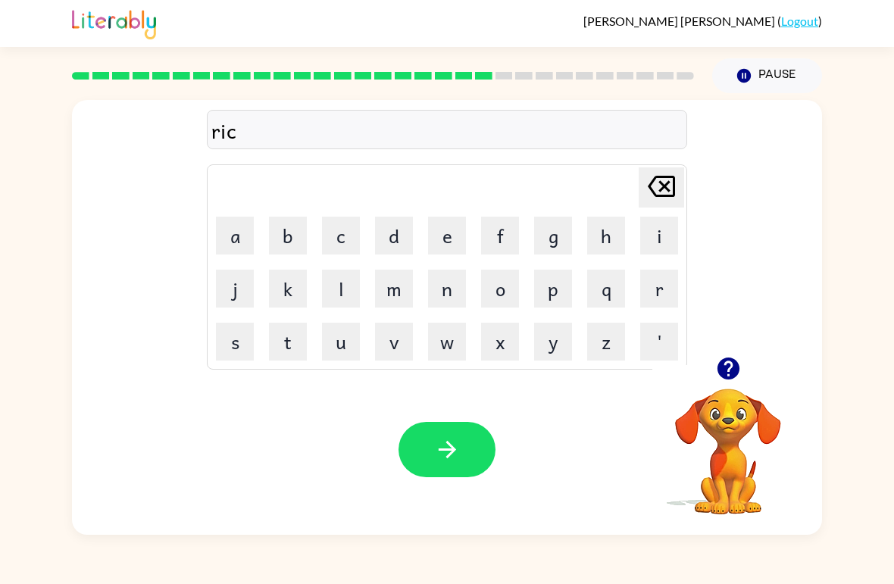
click at [436, 236] on button "e" at bounding box center [447, 236] width 38 height 38
click at [445, 447] on icon "button" at bounding box center [447, 449] width 27 height 27
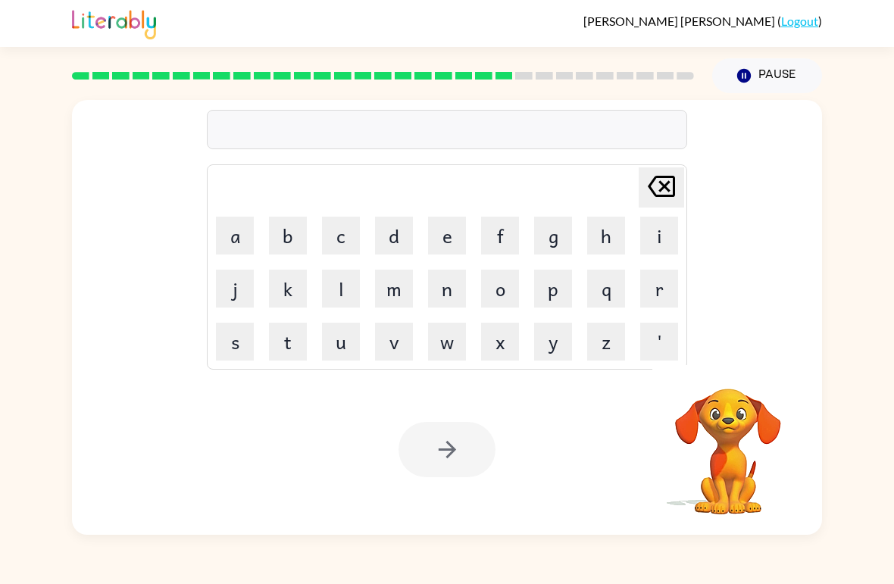
click at [620, 289] on button "r" at bounding box center [659, 289] width 38 height 38
click at [232, 240] on button "a" at bounding box center [235, 236] width 38 height 38
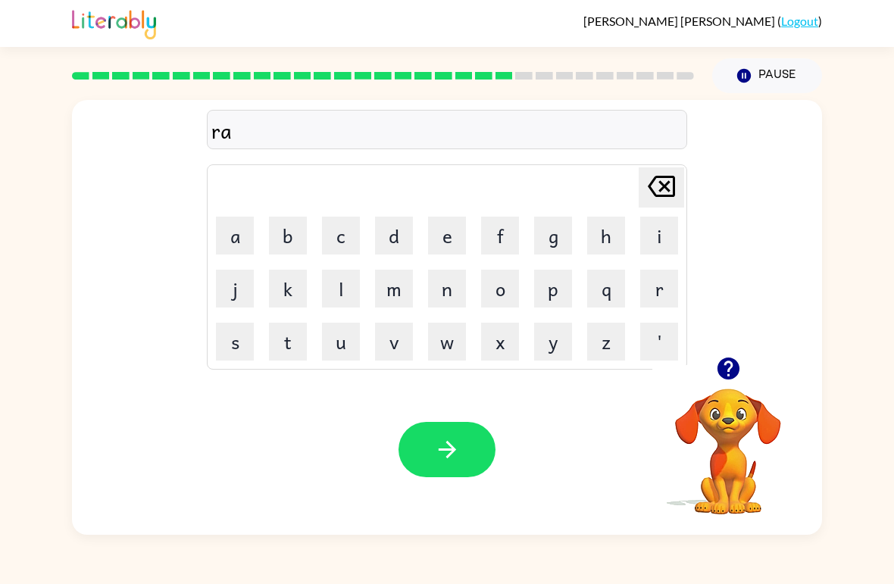
click at [620, 233] on button "i" at bounding box center [659, 236] width 38 height 38
click at [436, 289] on button "n" at bounding box center [447, 289] width 38 height 38
click at [334, 233] on button "c" at bounding box center [341, 236] width 38 height 38
click at [498, 293] on button "o" at bounding box center [500, 289] width 38 height 38
click at [229, 233] on button "a" at bounding box center [235, 236] width 38 height 38
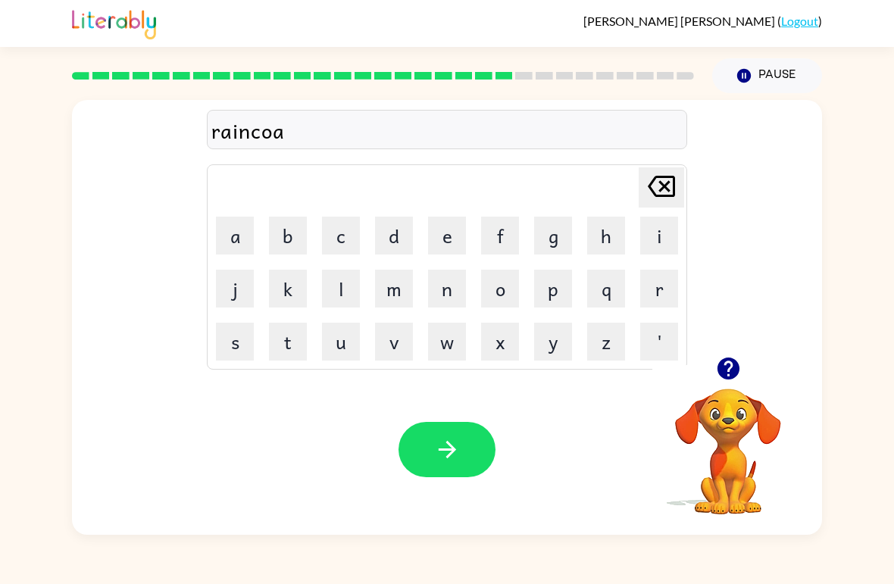
click at [279, 350] on button "t" at bounding box center [288, 342] width 38 height 38
click at [454, 452] on icon "button" at bounding box center [446, 449] width 17 height 17
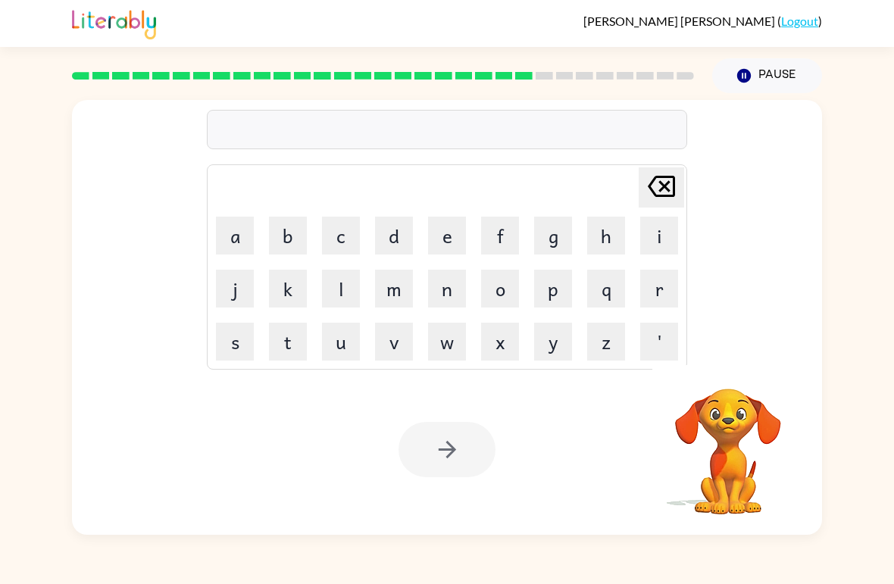
click at [620, 300] on button "r" at bounding box center [659, 289] width 38 height 38
click at [444, 234] on button "e" at bounding box center [447, 236] width 38 height 38
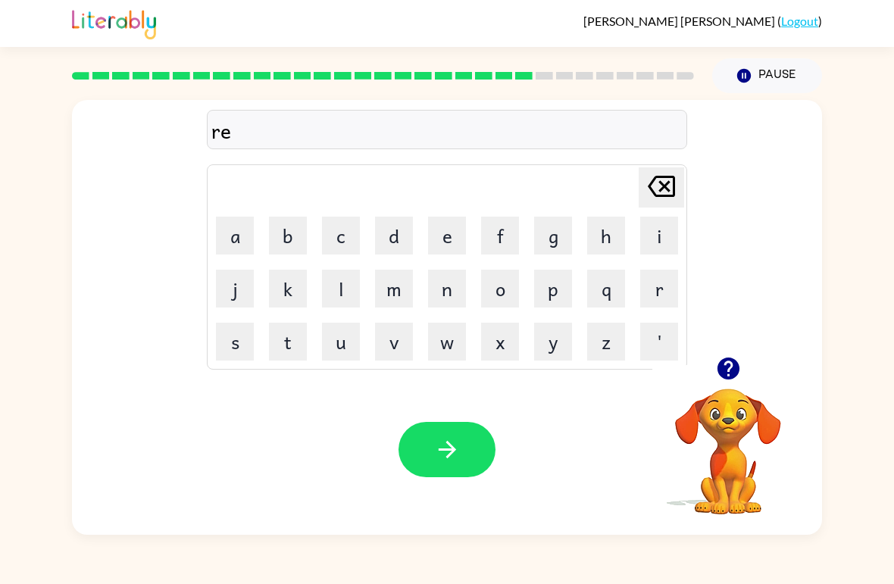
click at [393, 292] on button "m" at bounding box center [394, 289] width 38 height 38
click at [229, 239] on button "a" at bounding box center [235, 236] width 38 height 38
click at [620, 284] on button "r" at bounding box center [659, 289] width 38 height 38
click at [283, 295] on button "k" at bounding box center [288, 289] width 38 height 38
click at [456, 445] on icon "button" at bounding box center [447, 449] width 27 height 27
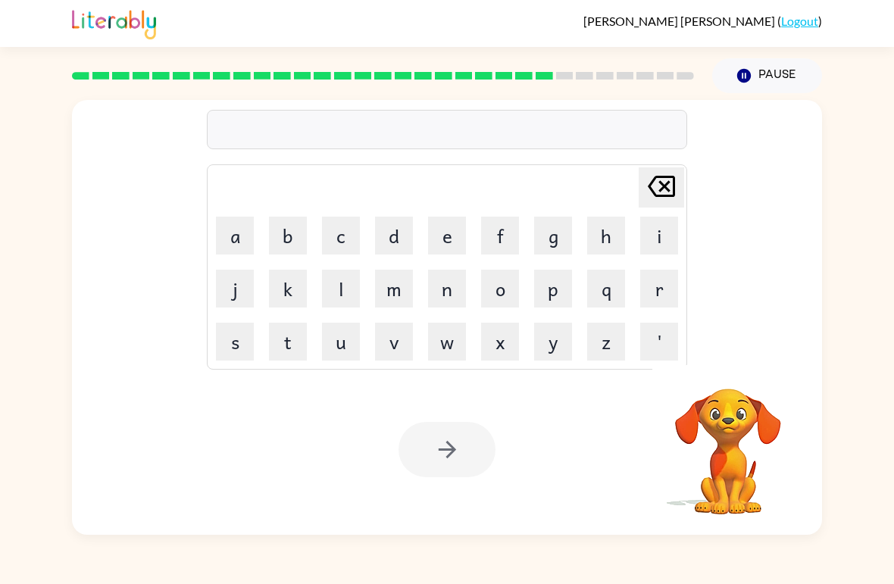
click at [242, 232] on button "a" at bounding box center [235, 236] width 38 height 38
click at [395, 238] on button "d" at bounding box center [394, 236] width 38 height 38
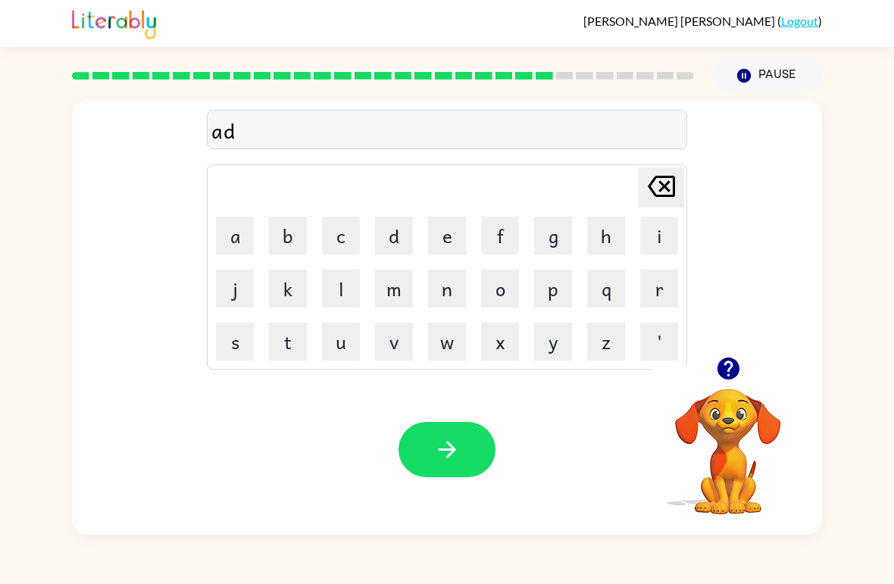
click at [392, 344] on button "v" at bounding box center [394, 342] width 38 height 38
click at [233, 235] on button "a" at bounding box center [235, 236] width 38 height 38
click at [453, 297] on button "n" at bounding box center [447, 289] width 38 height 38
click at [336, 239] on button "c" at bounding box center [341, 236] width 38 height 38
click at [620, 375] on icon "button" at bounding box center [728, 369] width 22 height 22
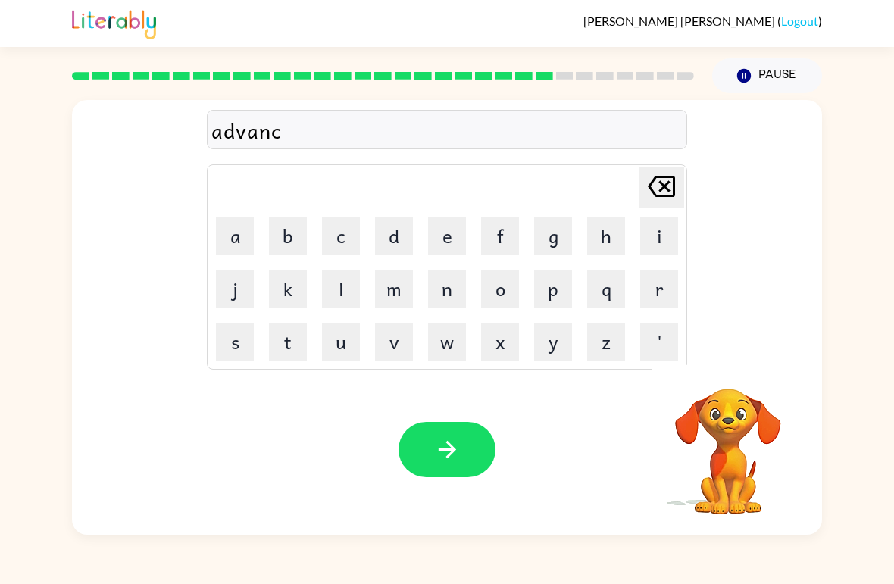
click at [620, 240] on button "i" at bounding box center [659, 236] width 38 height 38
click at [446, 289] on button "n" at bounding box center [447, 289] width 38 height 38
click at [550, 238] on button "g" at bounding box center [553, 236] width 38 height 38
click at [433, 449] on button "button" at bounding box center [447, 449] width 97 height 55
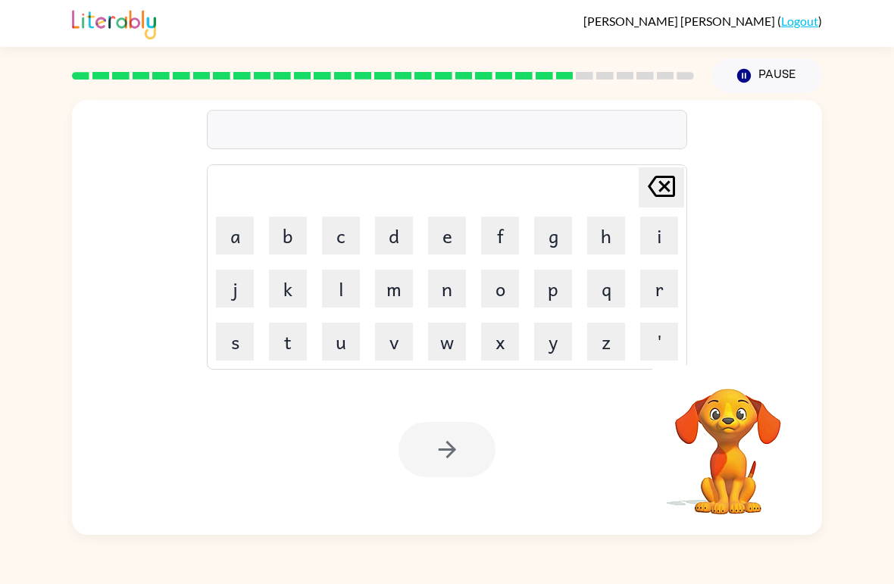
click at [235, 343] on button "s" at bounding box center [235, 342] width 38 height 38
click at [620, 374] on icon "button" at bounding box center [728, 368] width 27 height 27
click at [343, 356] on button "u" at bounding box center [341, 342] width 38 height 38
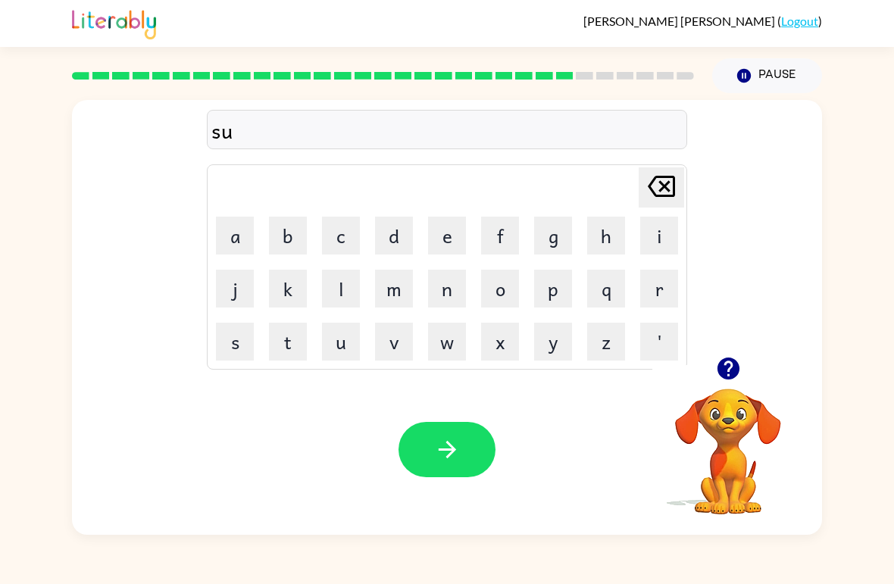
click at [442, 282] on button "n" at bounding box center [447, 289] width 38 height 38
click at [338, 283] on button "l" at bounding box center [341, 289] width 38 height 38
click at [620, 231] on button "i" at bounding box center [659, 236] width 38 height 38
click at [286, 335] on button "t" at bounding box center [288, 342] width 38 height 38
click at [463, 458] on button "button" at bounding box center [447, 449] width 97 height 55
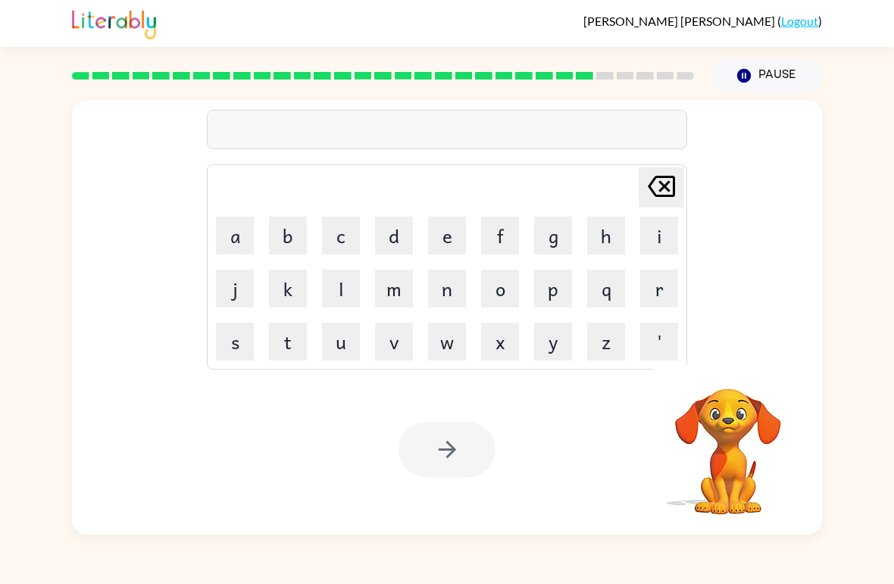
click at [399, 236] on button "d" at bounding box center [394, 236] width 38 height 38
click at [433, 230] on button "e" at bounding box center [447, 236] width 38 height 38
click at [233, 352] on button "s" at bounding box center [235, 342] width 38 height 38
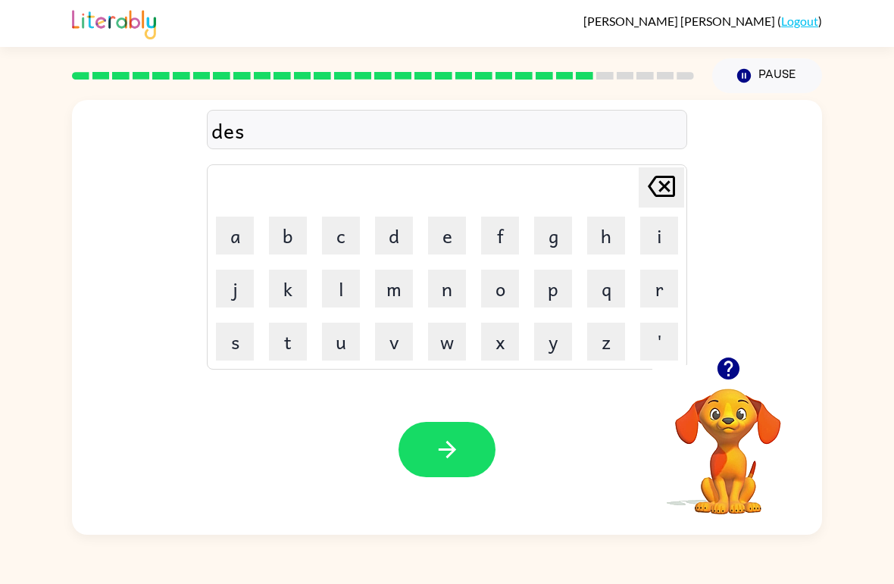
click at [337, 236] on button "c" at bounding box center [341, 236] width 38 height 38
click at [502, 283] on button "o" at bounding box center [500, 289] width 38 height 38
click at [398, 347] on button "v" at bounding box center [394, 342] width 38 height 38
click at [449, 236] on button "e" at bounding box center [447, 236] width 38 height 38
click at [620, 291] on button "r" at bounding box center [659, 289] width 38 height 38
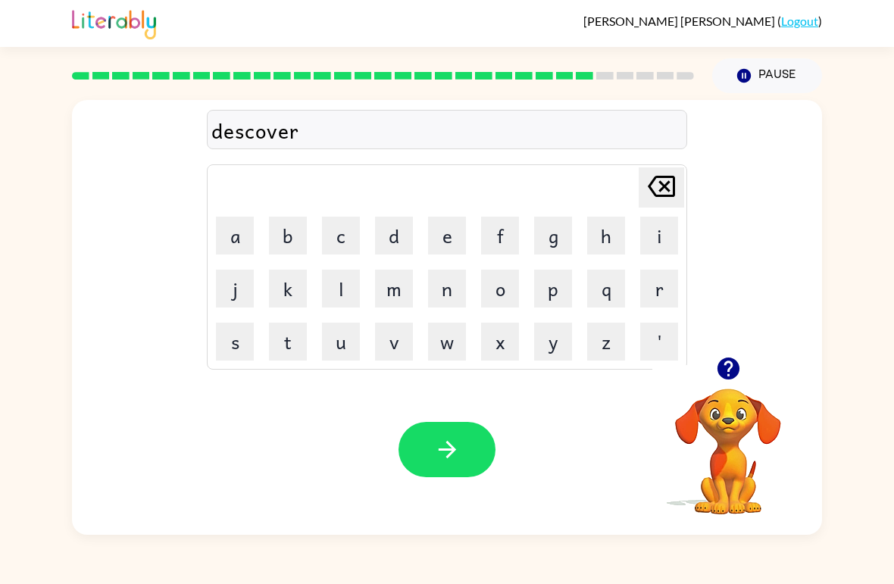
click at [431, 438] on button "button" at bounding box center [447, 449] width 97 height 55
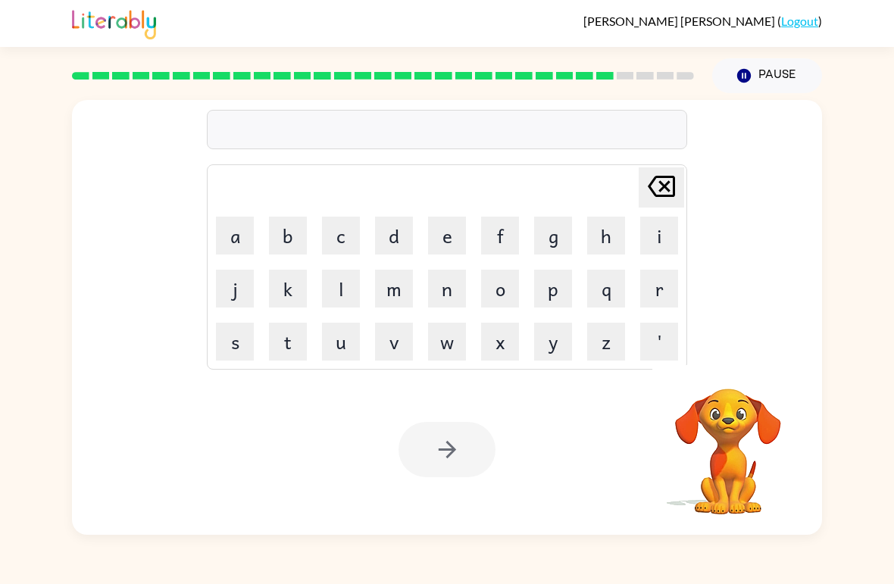
click at [392, 292] on button "m" at bounding box center [394, 289] width 38 height 38
click at [498, 291] on button "o" at bounding box center [500, 289] width 38 height 38
click at [239, 230] on button "a" at bounding box center [235, 236] width 38 height 38
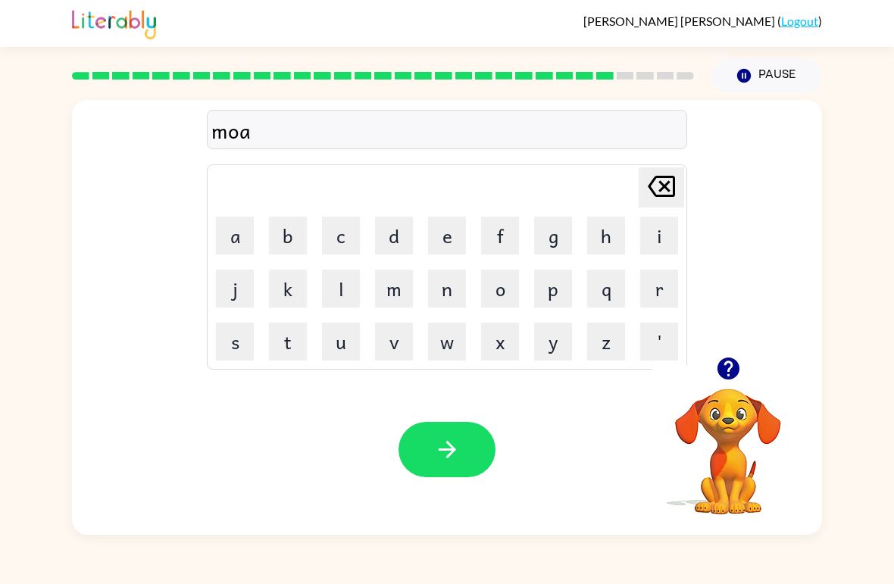
click at [453, 295] on button "n" at bounding box center [447, 289] width 38 height 38
click at [453, 461] on icon "button" at bounding box center [447, 449] width 27 height 27
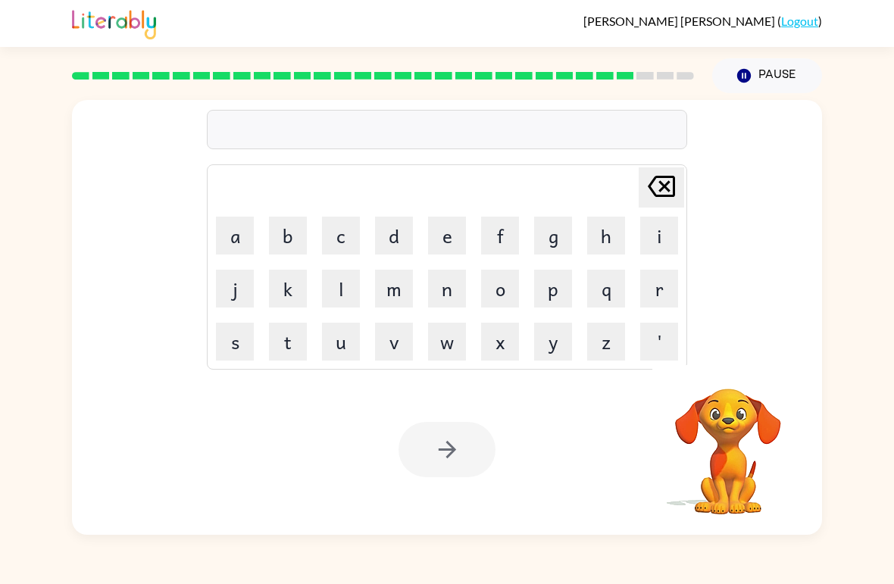
click at [449, 349] on button "w" at bounding box center [447, 342] width 38 height 38
click at [597, 229] on button "h" at bounding box center [606, 236] width 38 height 38
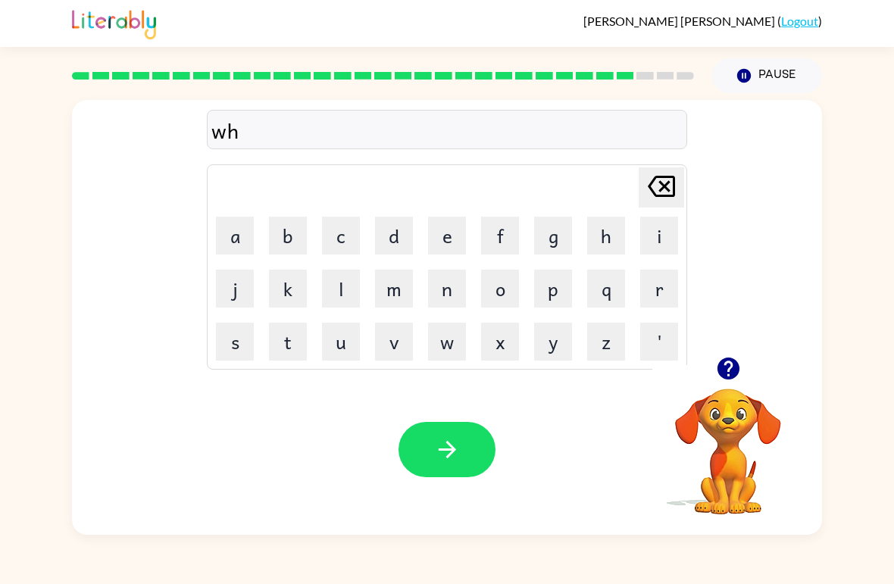
click at [436, 233] on button "e" at bounding box center [447, 236] width 38 height 38
click at [438, 235] on button "e" at bounding box center [447, 236] width 38 height 38
click at [343, 283] on button "l" at bounding box center [341, 289] width 38 height 38
click at [447, 438] on icon "button" at bounding box center [447, 449] width 27 height 27
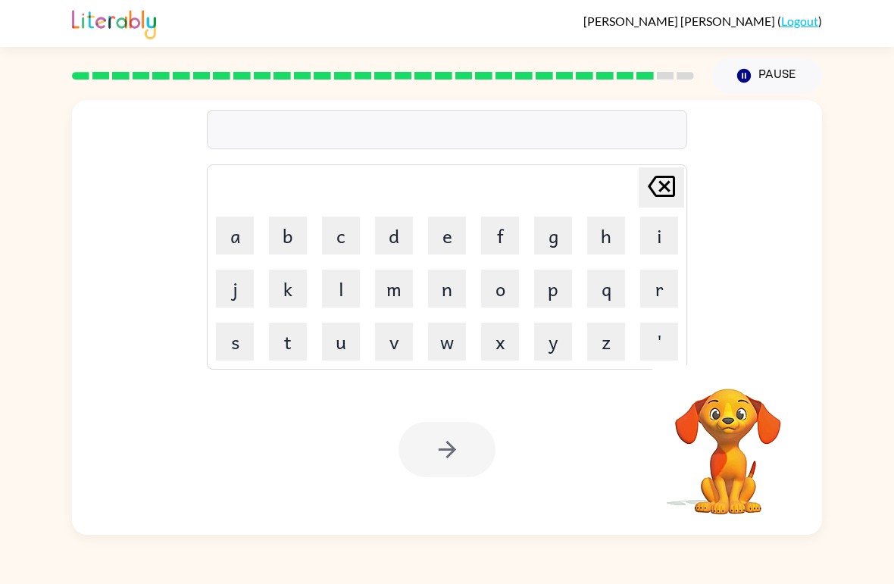
click at [292, 238] on button "b" at bounding box center [288, 236] width 38 height 38
click at [448, 241] on button "e" at bounding box center [447, 236] width 38 height 38
click at [449, 287] on button "n" at bounding box center [447, 289] width 38 height 38
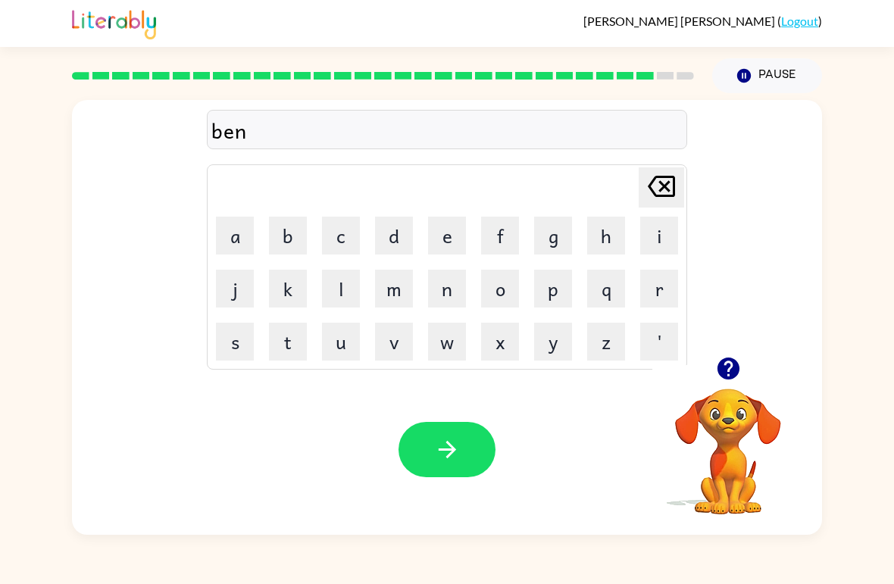
click at [289, 337] on button "t" at bounding box center [288, 342] width 38 height 38
click at [463, 435] on button "button" at bounding box center [447, 449] width 97 height 55
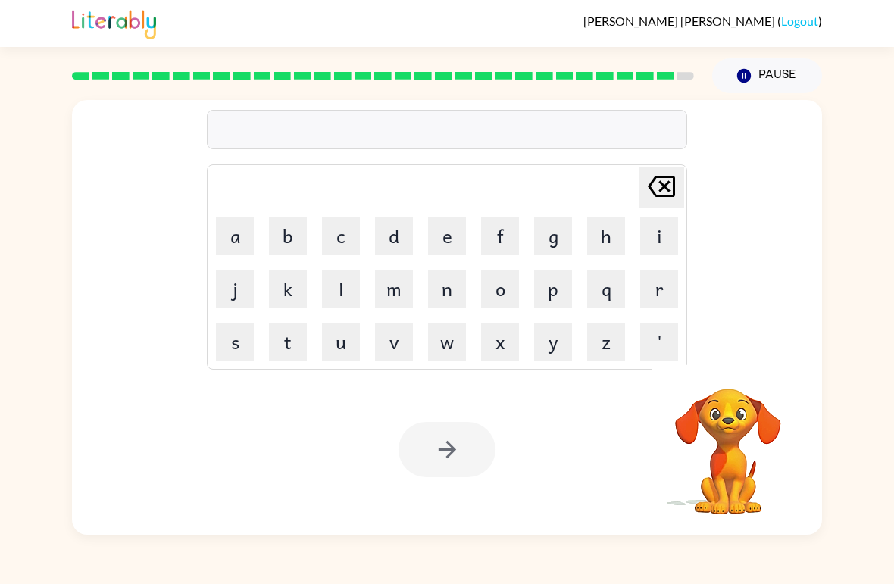
click at [229, 236] on button "a" at bounding box center [235, 236] width 38 height 38
click at [511, 235] on button "f" at bounding box center [500, 236] width 38 height 38
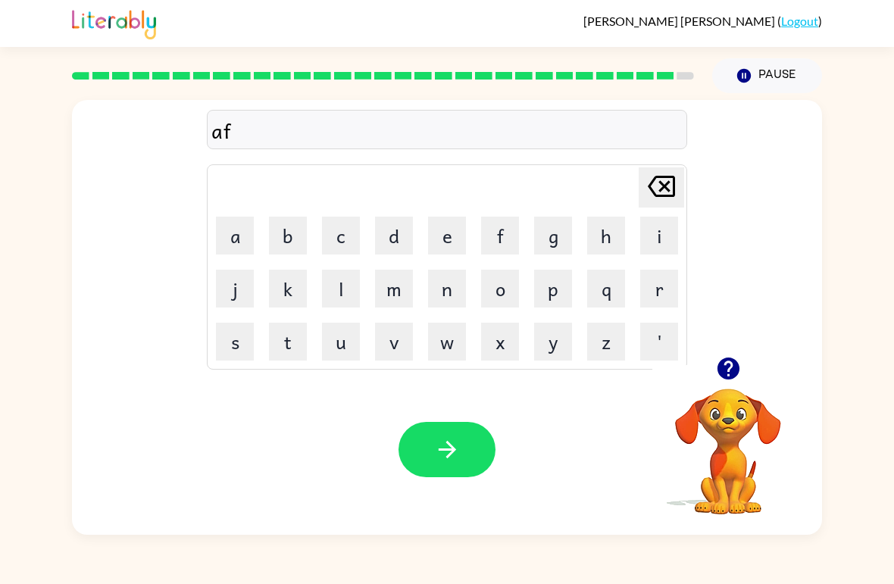
click at [280, 342] on button "t" at bounding box center [288, 342] width 38 height 38
click at [439, 238] on button "e" at bounding box center [447, 236] width 38 height 38
click at [620, 289] on button "r" at bounding box center [659, 289] width 38 height 38
click at [444, 282] on button "n" at bounding box center [447, 289] width 38 height 38
click at [501, 291] on button "o" at bounding box center [500, 289] width 38 height 38
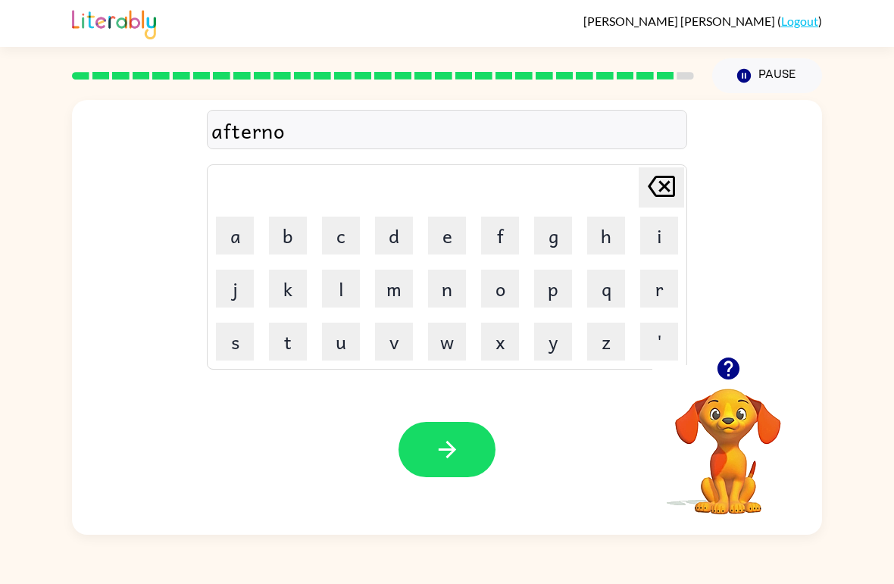
click at [503, 291] on button "o" at bounding box center [500, 289] width 38 height 38
click at [440, 287] on button "n" at bounding box center [447, 289] width 38 height 38
click at [438, 455] on icon "button" at bounding box center [447, 449] width 27 height 27
